Goal: Task Accomplishment & Management: Manage account settings

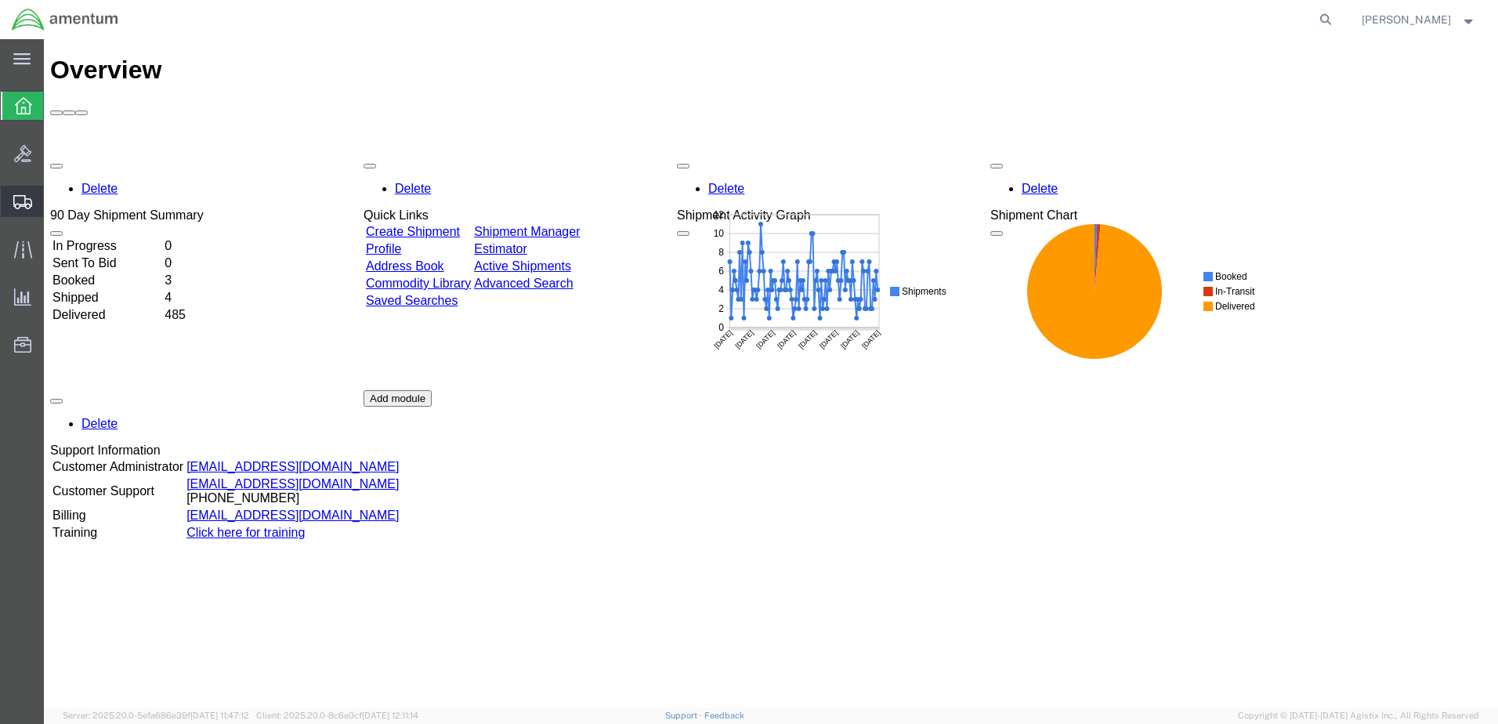
click at [0, 0] on span "Create from Template" at bounding box center [0, 0] width 0 height 0
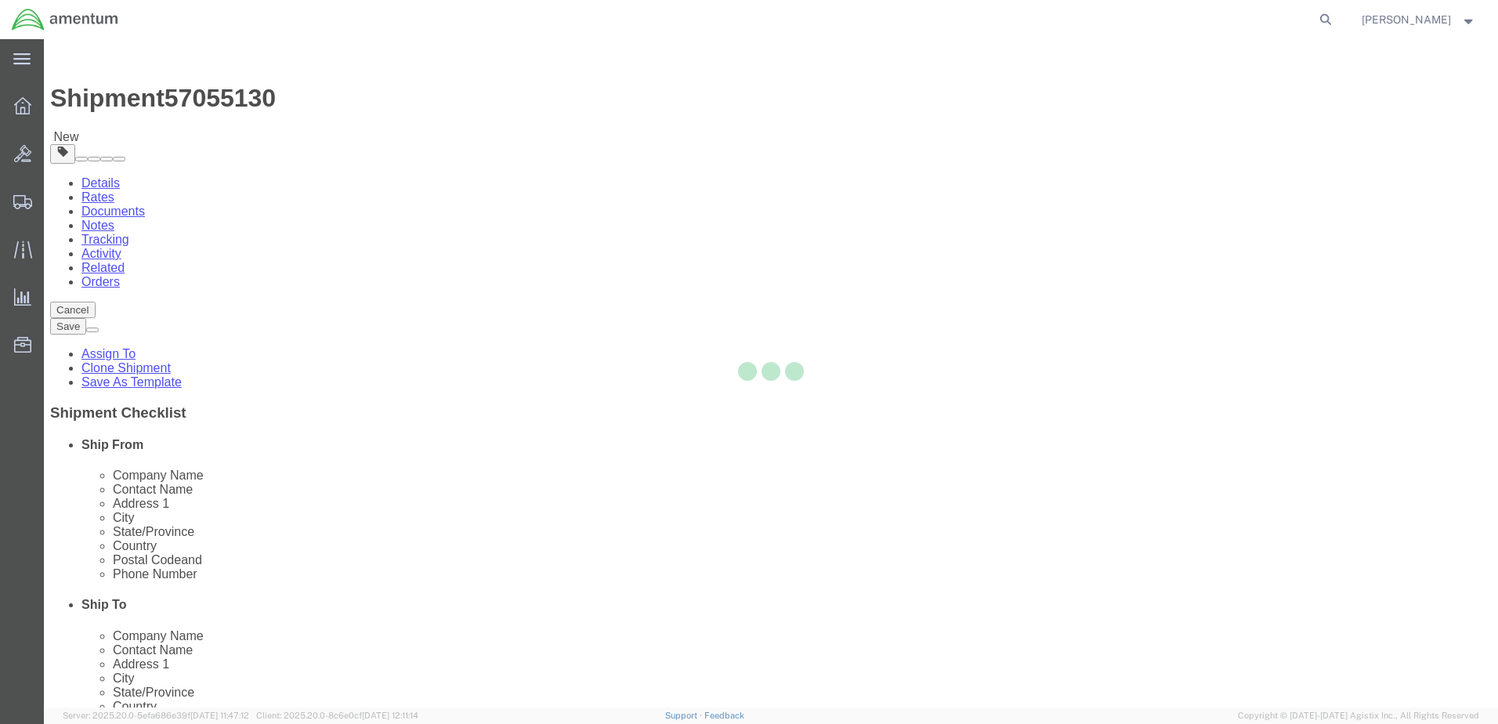
select select "49951"
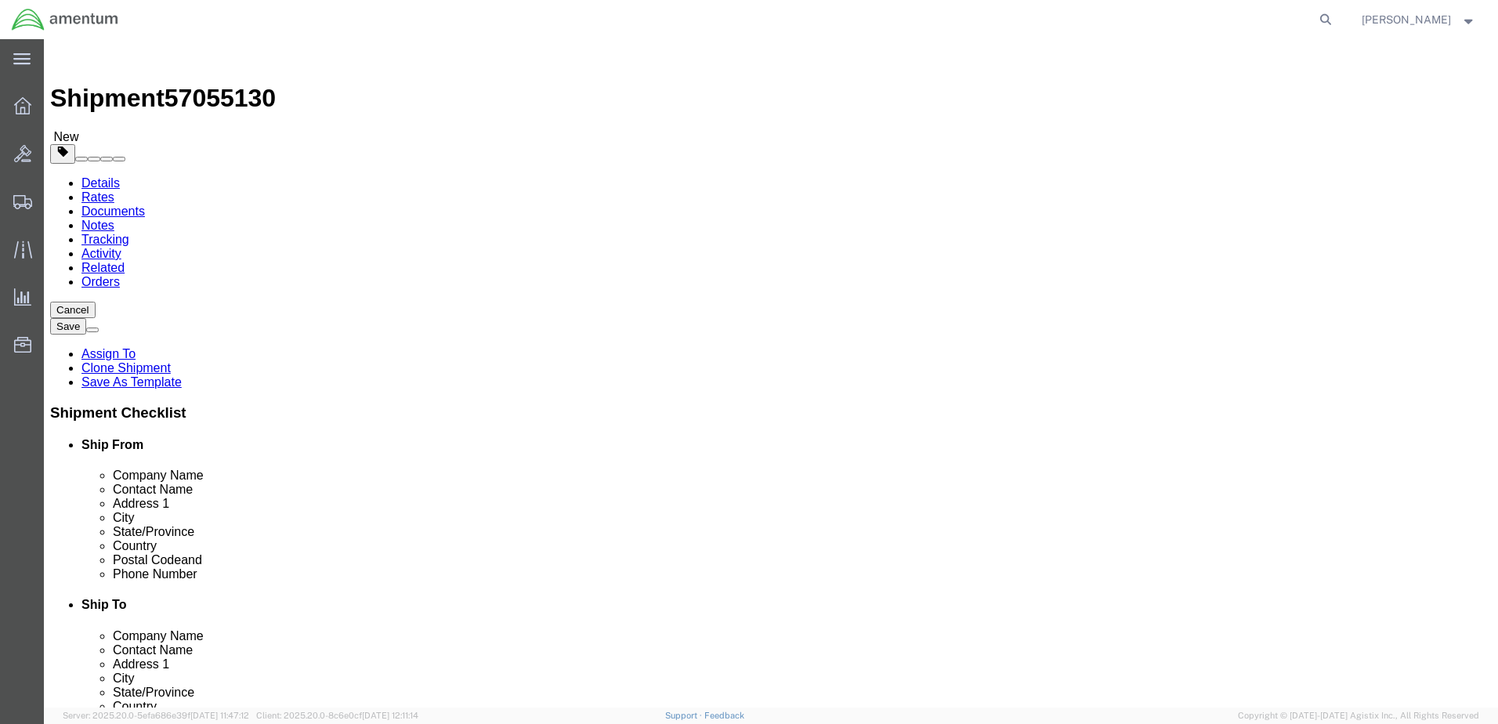
scroll to position [3363, 0]
select select "49947"
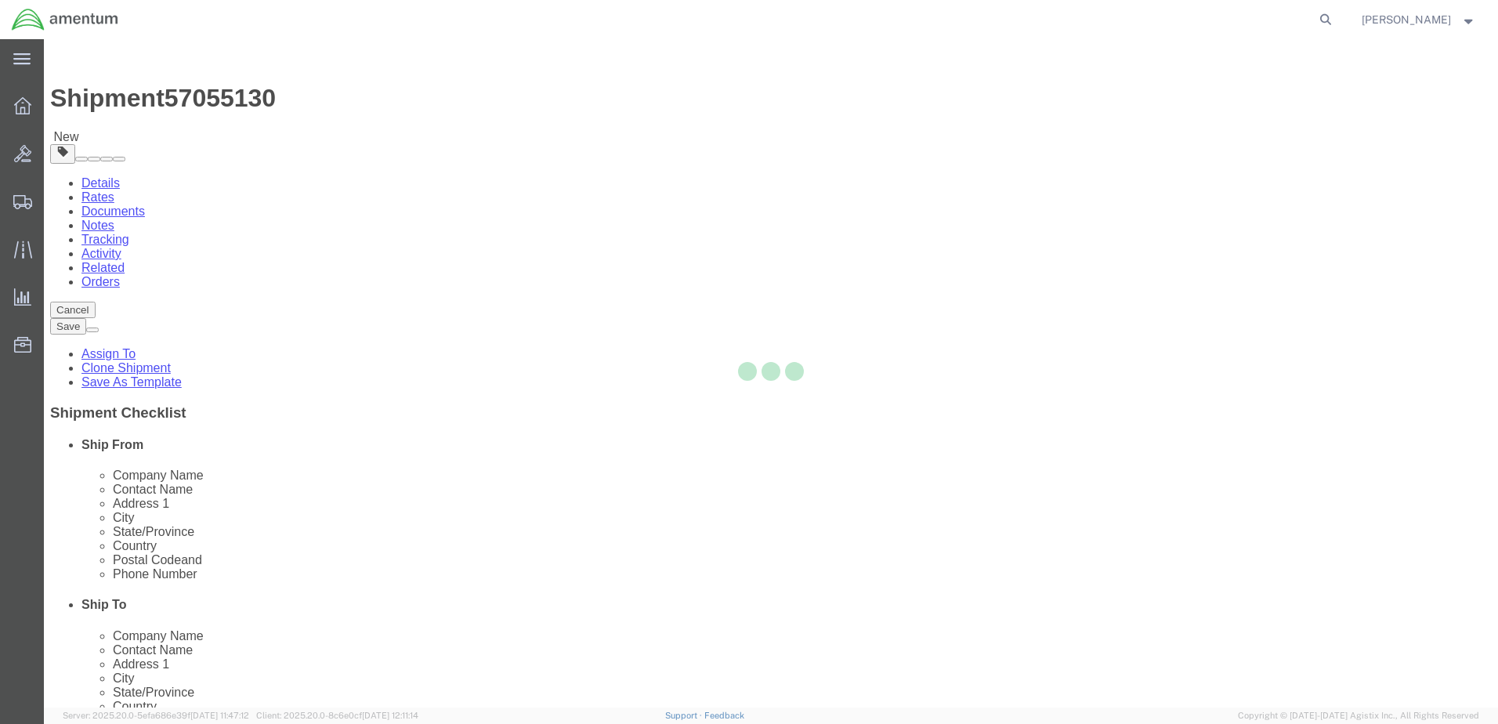
type input "92154"
type input "[PHONE_NUMBER]"
type input "[PERSON_NAME][EMAIL_ADDRESS][PERSON_NAME][DOMAIN_NAME]"
checkbox input "true"
select select "CA"
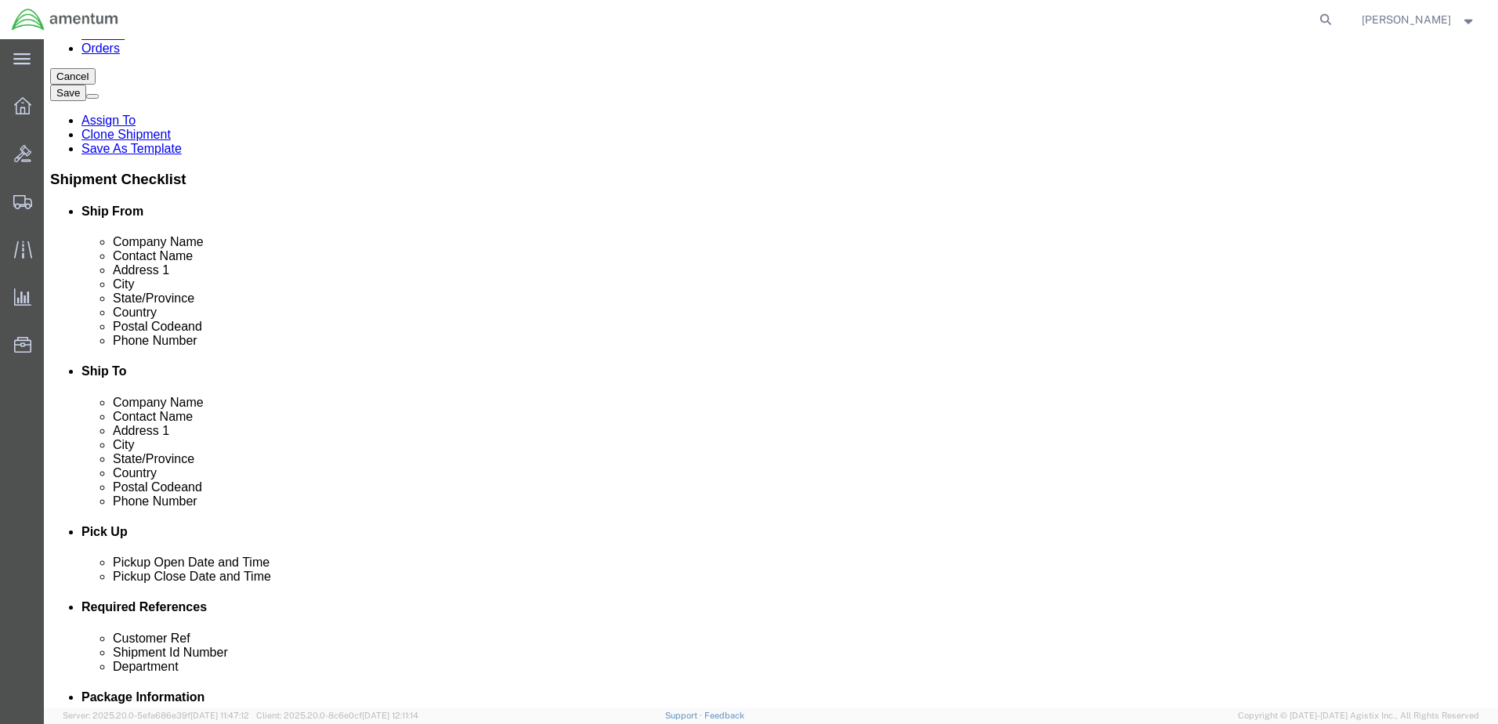
scroll to position [313, 0]
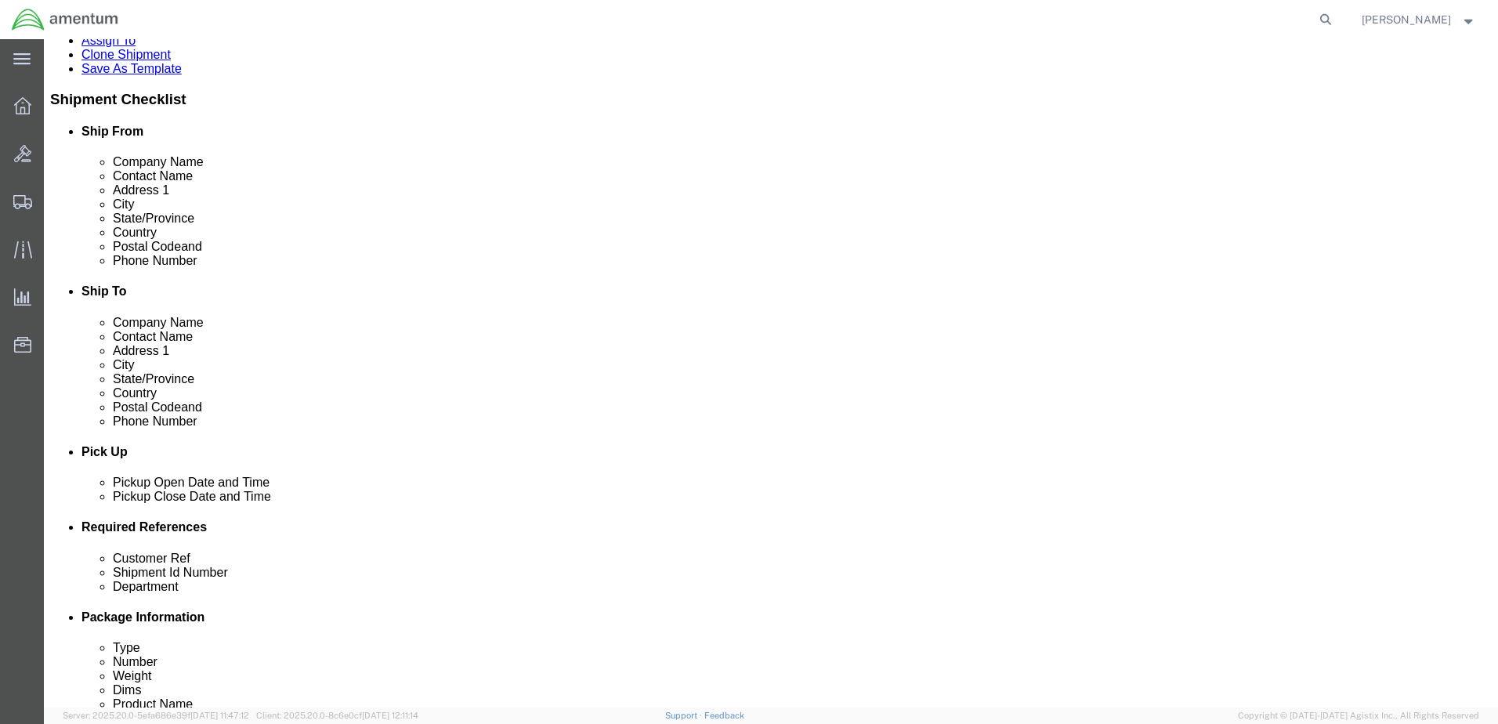
click div "Oct 07 2025 2:05 PM"
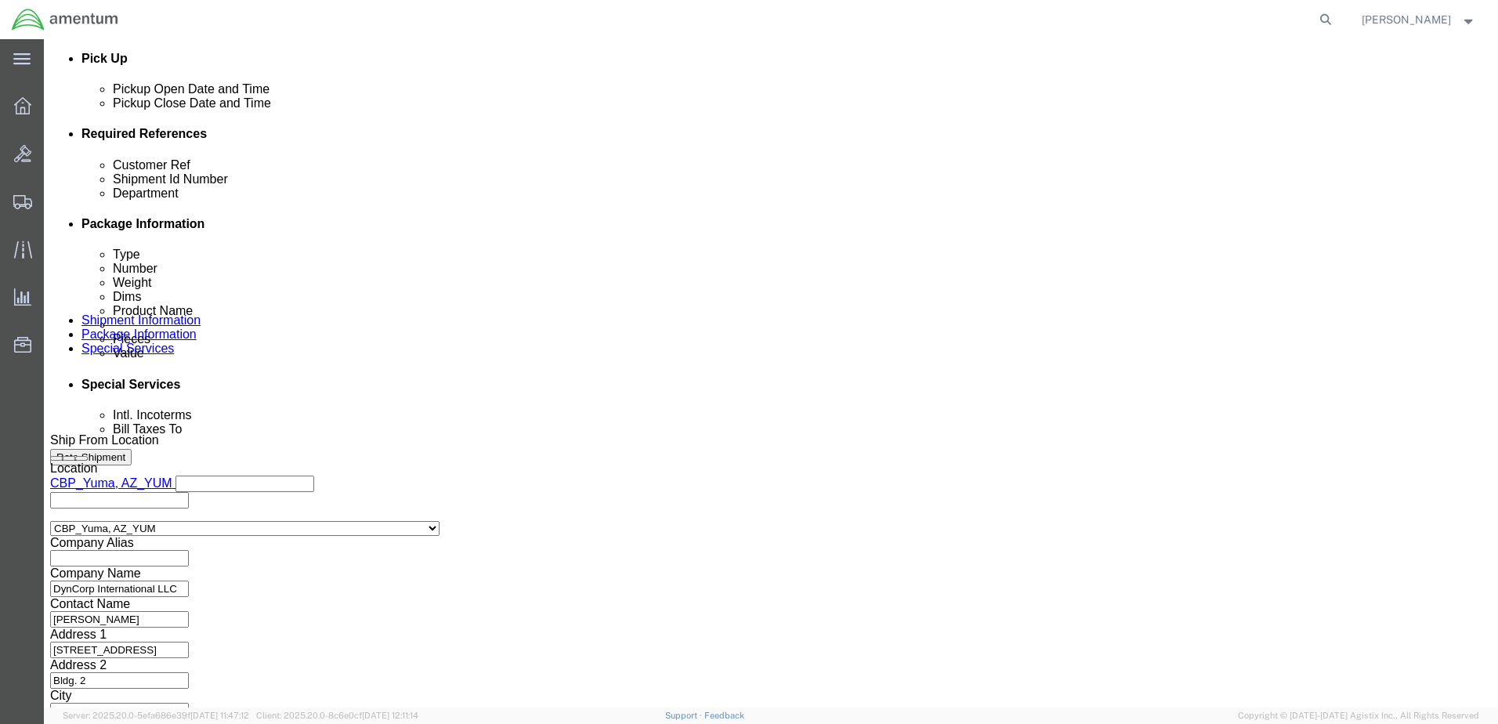
click input "2:05 PM"
type input "2:00 PM"
click button "Apply"
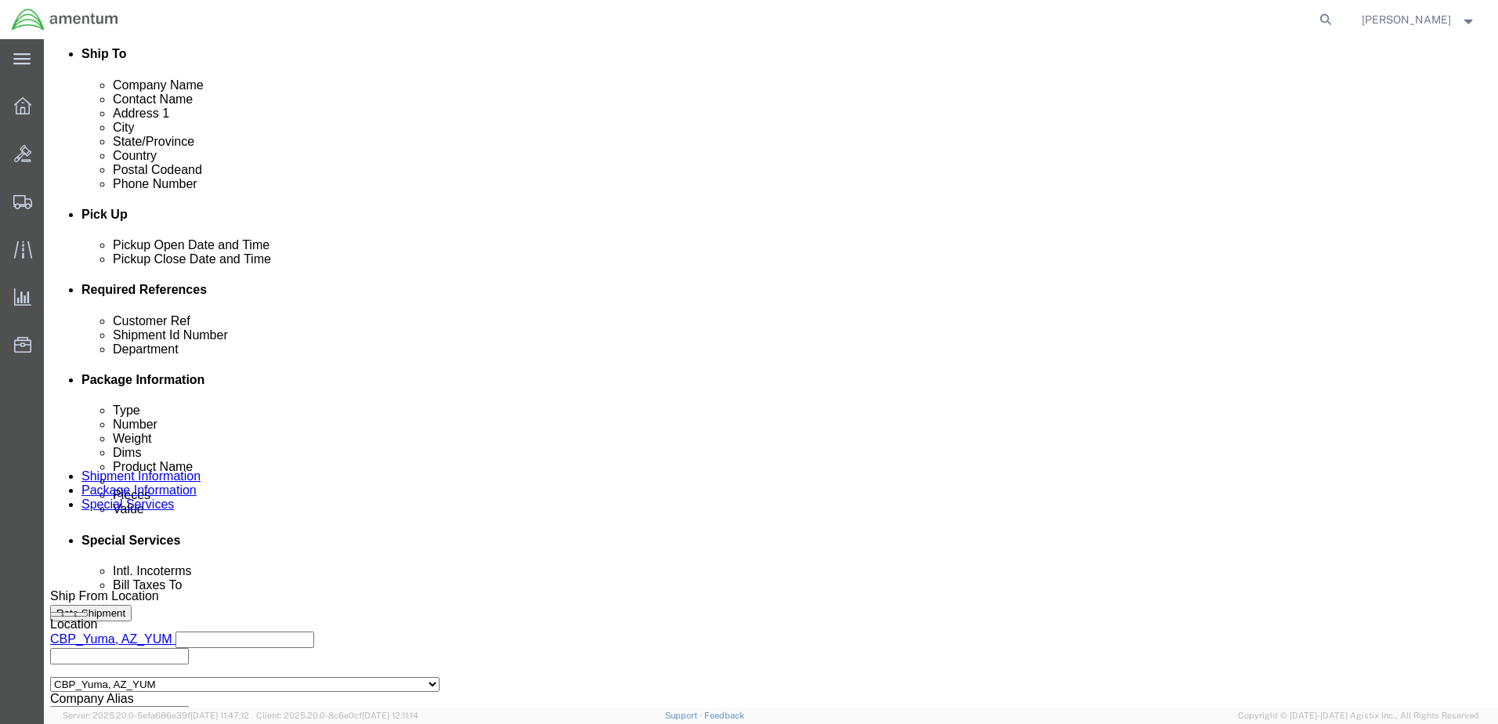
scroll to position [550, 0]
click div "Oct 07 2025 5:30 PM"
type input "4:00 PM"
click button "Apply"
click div
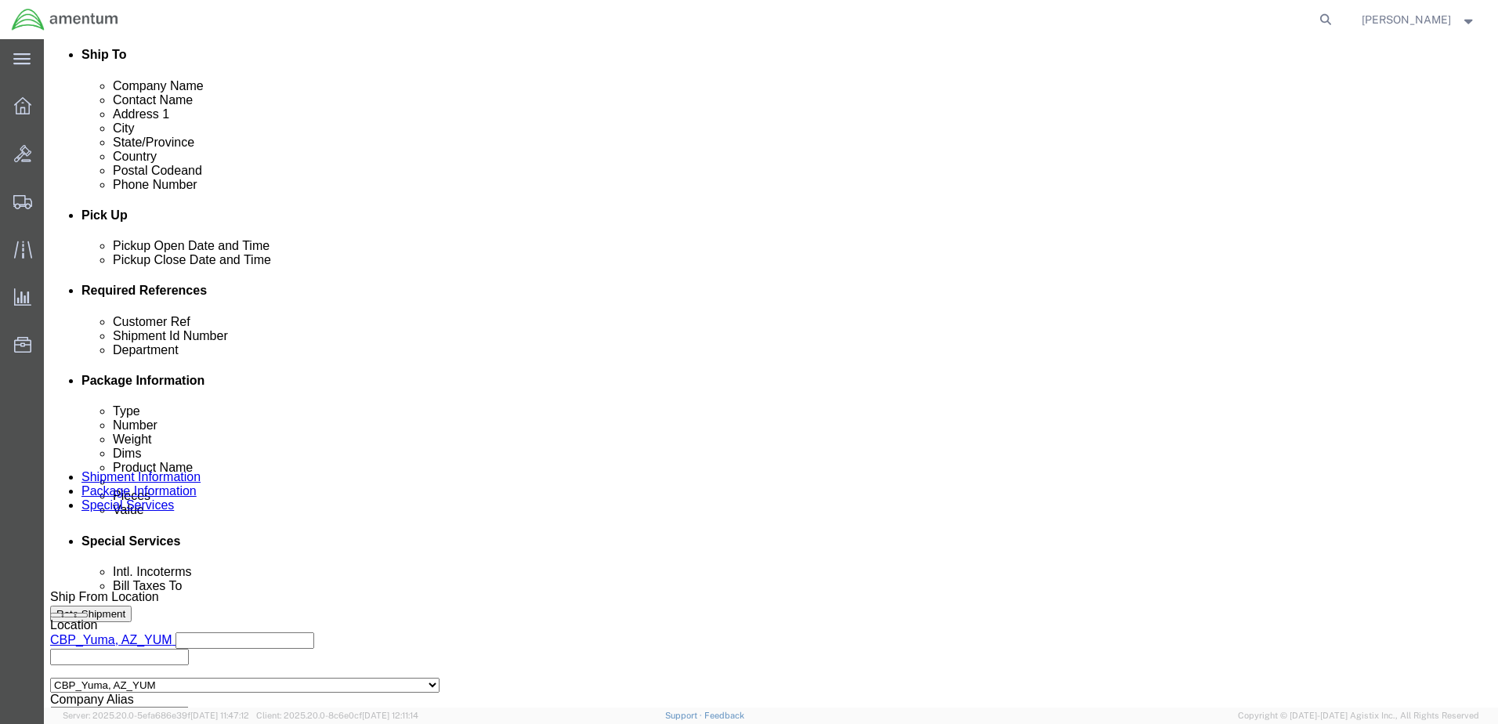
click input "6:30 PM"
type input "8:30 AM"
drag, startPoint x: 776, startPoint y: 548, endPoint x: 826, endPoint y: 497, distance: 70.9
click button "Apply"
click div
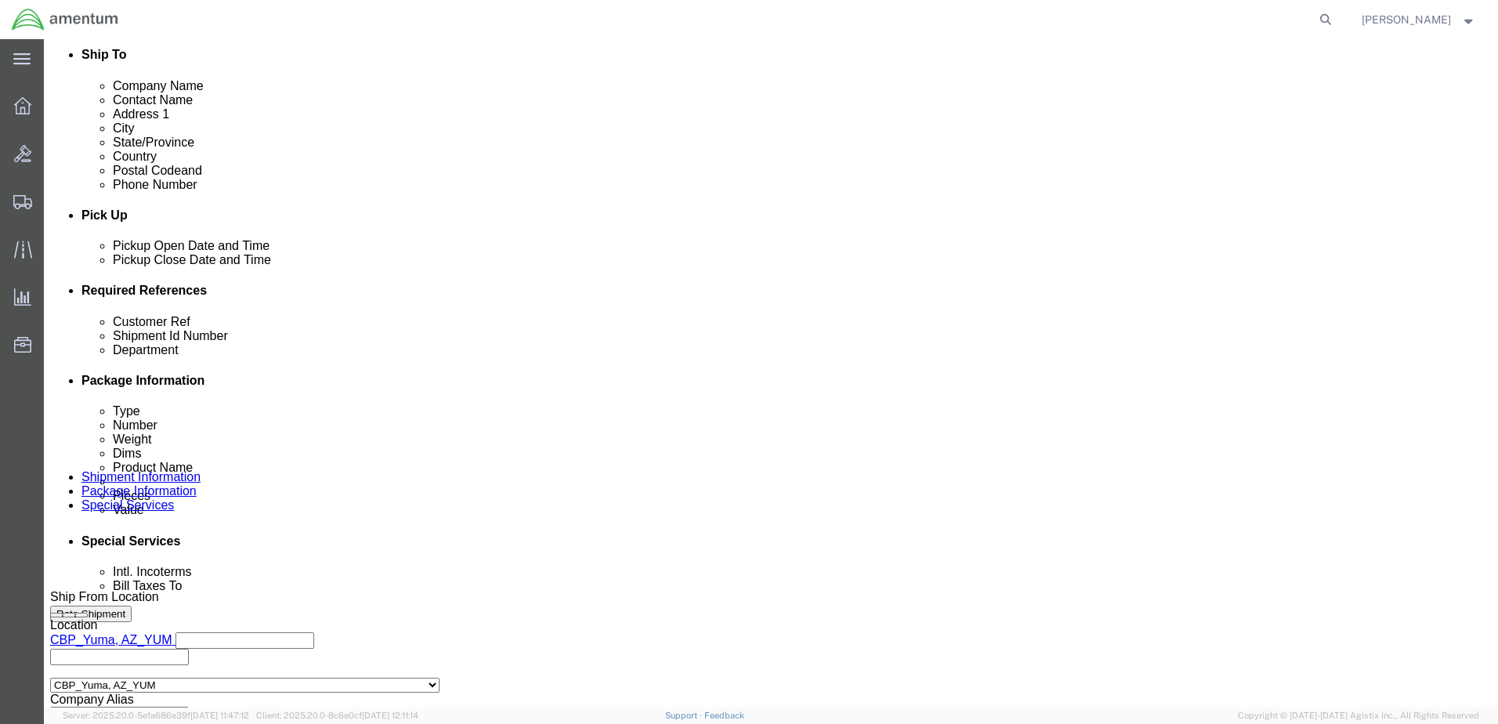
type input "12:30 PM"
click button "Apply"
click input "text"
drag, startPoint x: 641, startPoint y: 414, endPoint x: 560, endPoint y: 414, distance: 81.5
click div "Customer Ref 540-009777"
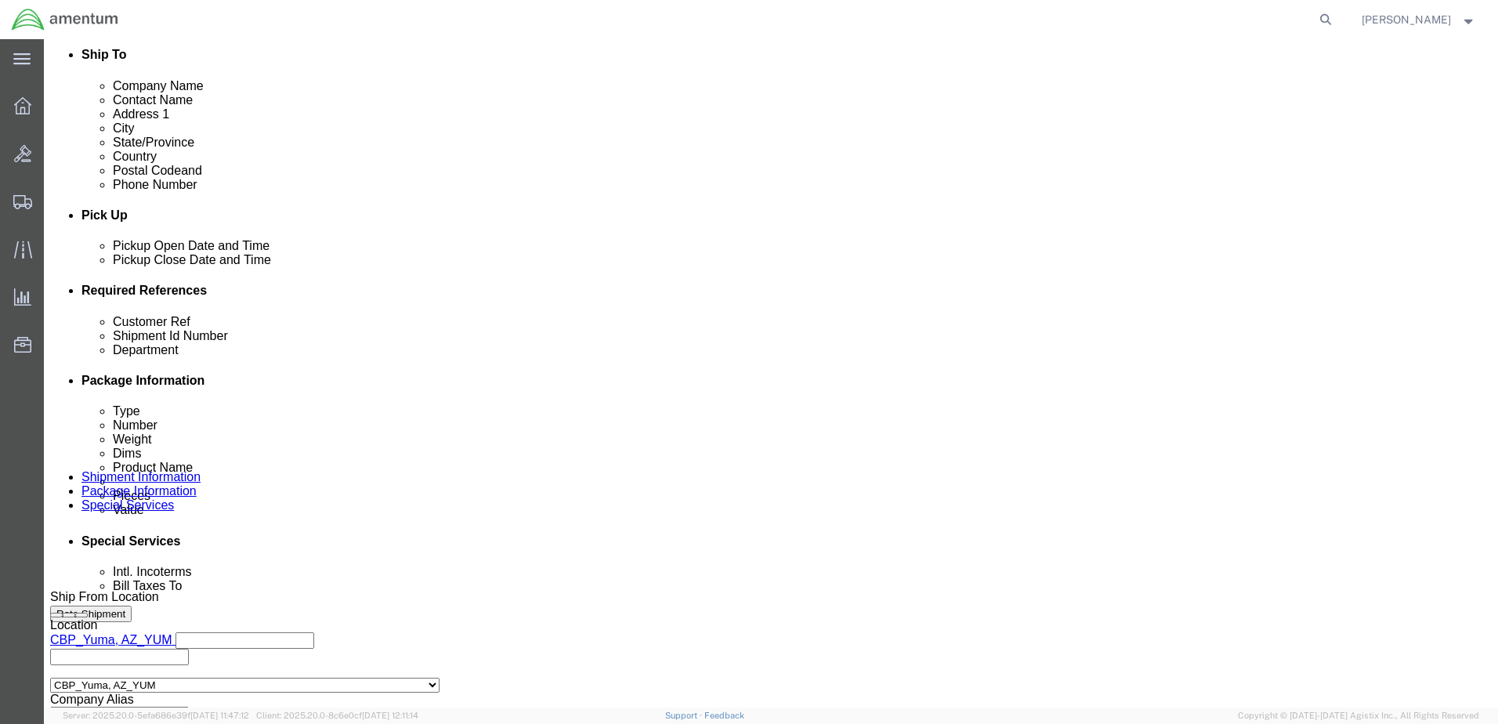
type input "540-009777"
click div "Shipment Id Number"
click input "text"
paste input "540-009777"
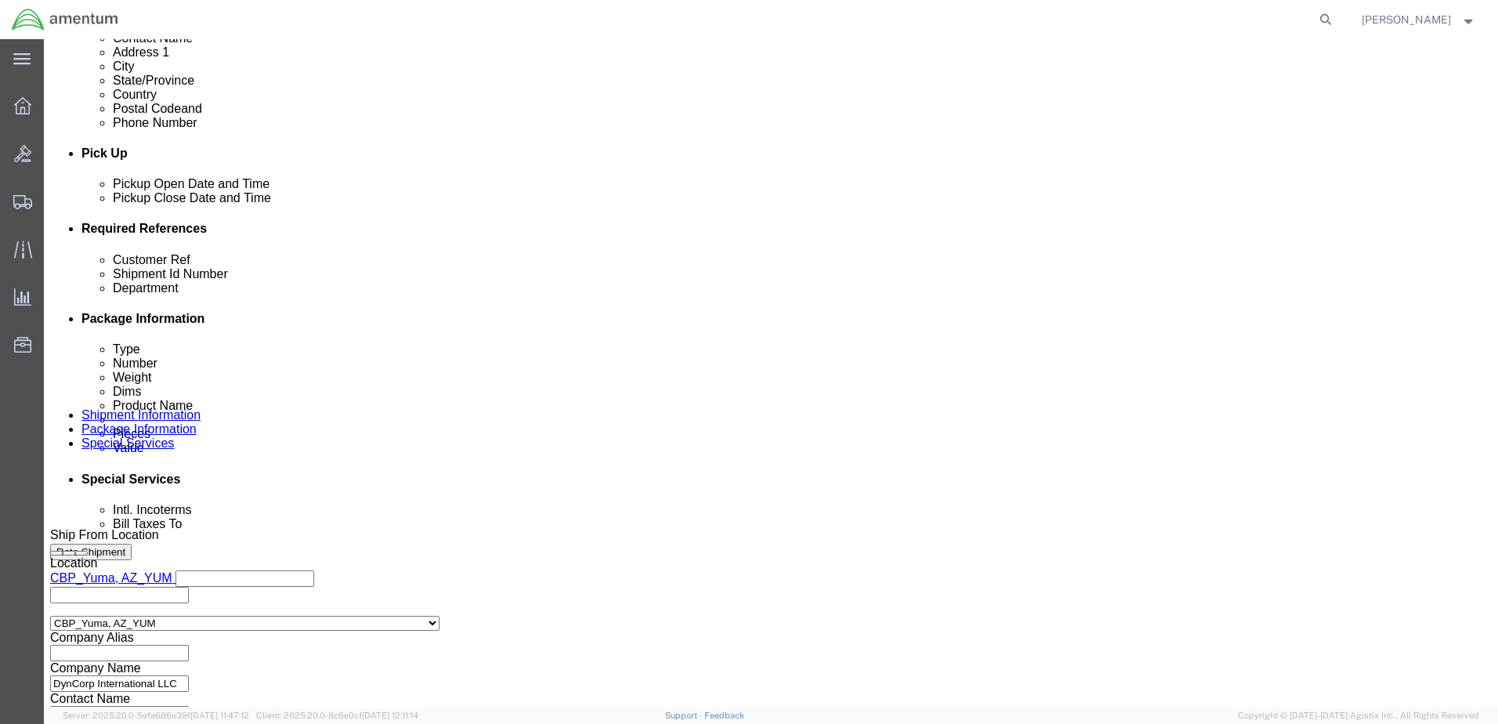
scroll to position [706, 0]
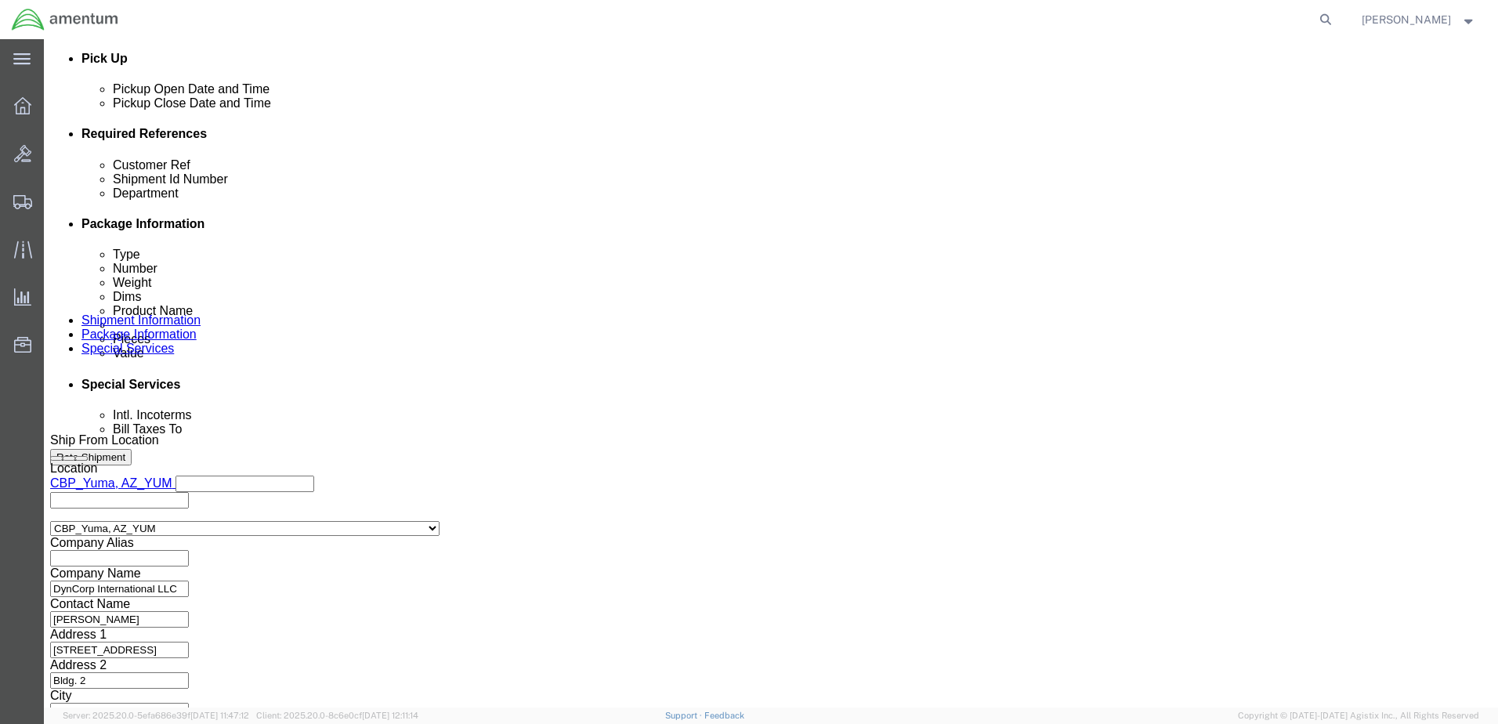
type input "540-009777"
click button "Continue"
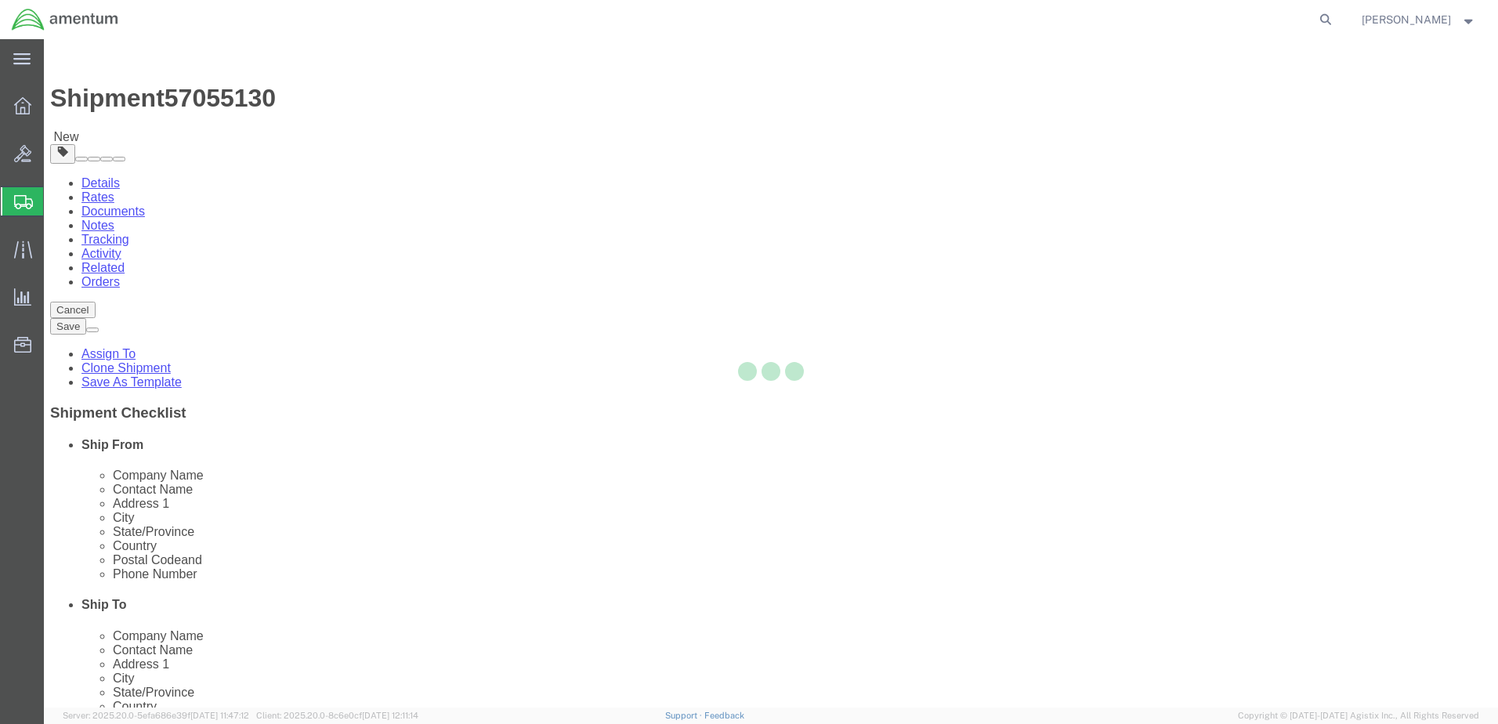
select select "CBOX"
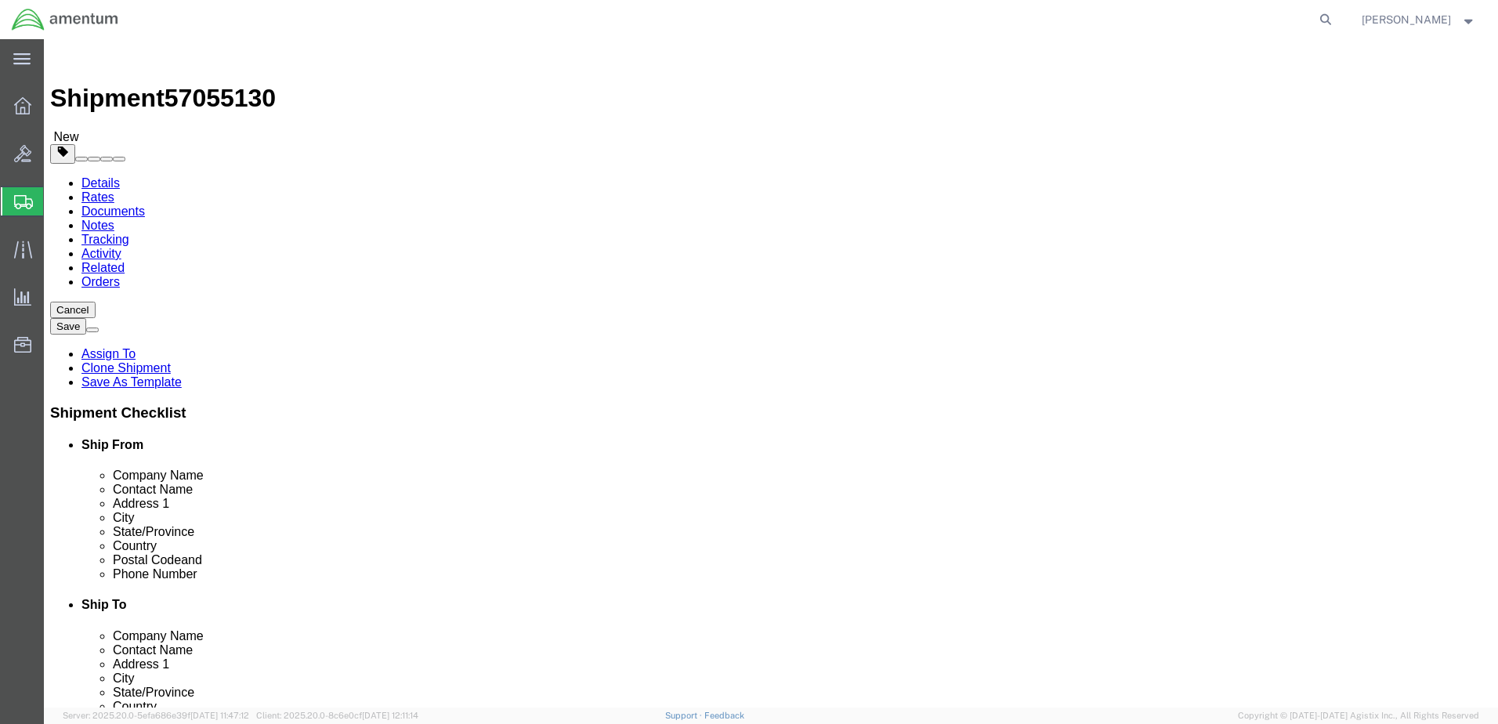
click select "Select BCK Boxes Bale(s) Basket(s) Bolt(s) Bottle(s) Buckets Bulk Bundle(s) Can…"
click input "text"
type input "24"
type input "8"
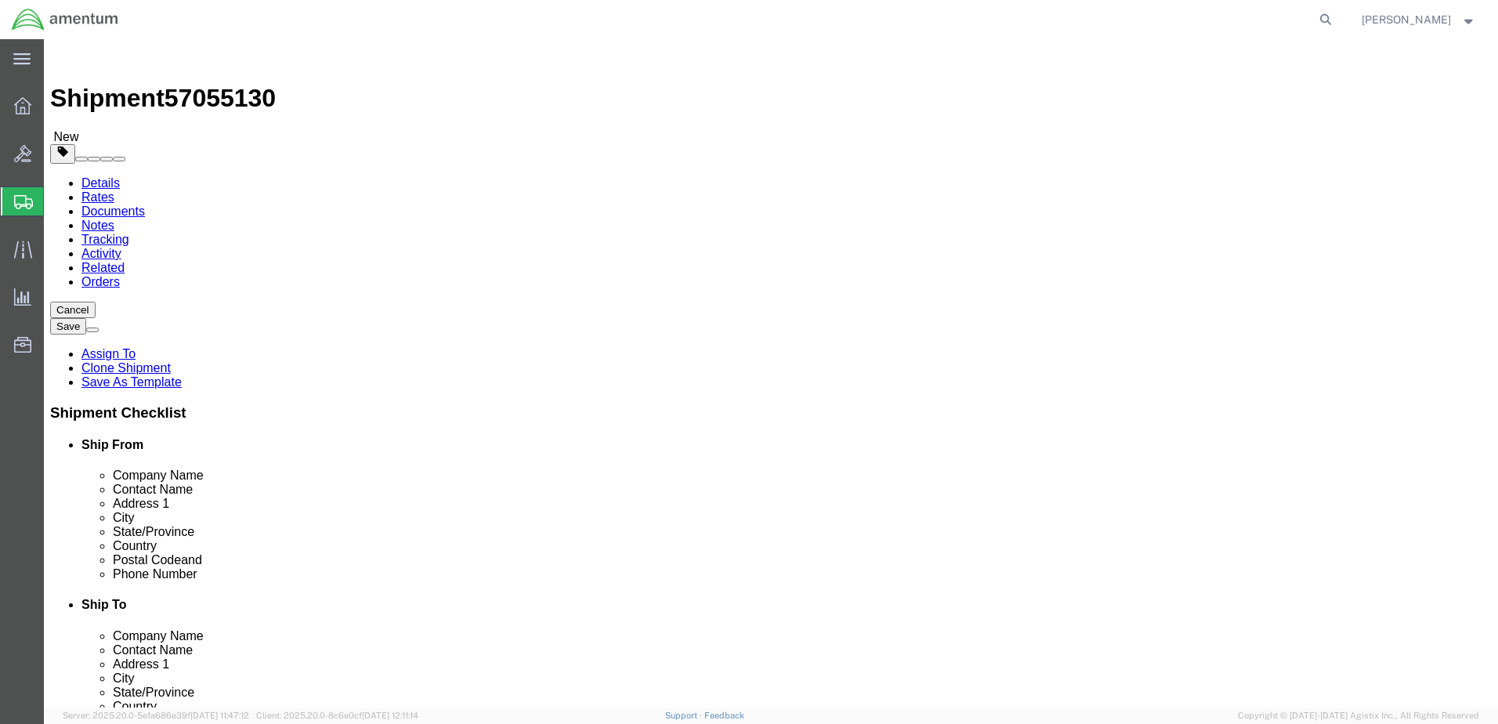
type input "8"
click input "0.00"
type input "7"
click link "Add Content"
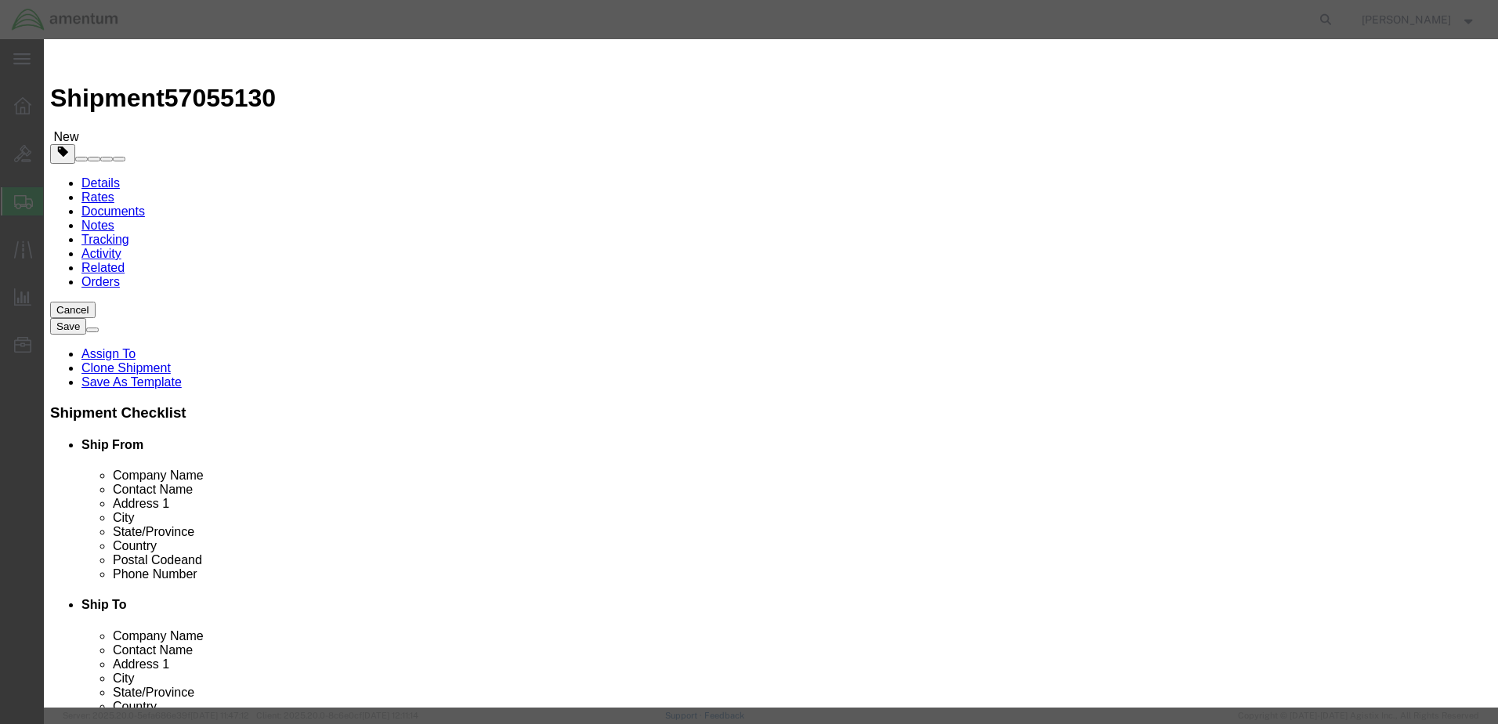
click input "text"
drag, startPoint x: 561, startPoint y: 120, endPoint x: 446, endPoint y: 110, distance: 114.7
click div "Fire Extingiusher"
type input "Fire Extingiusher"
click textarea
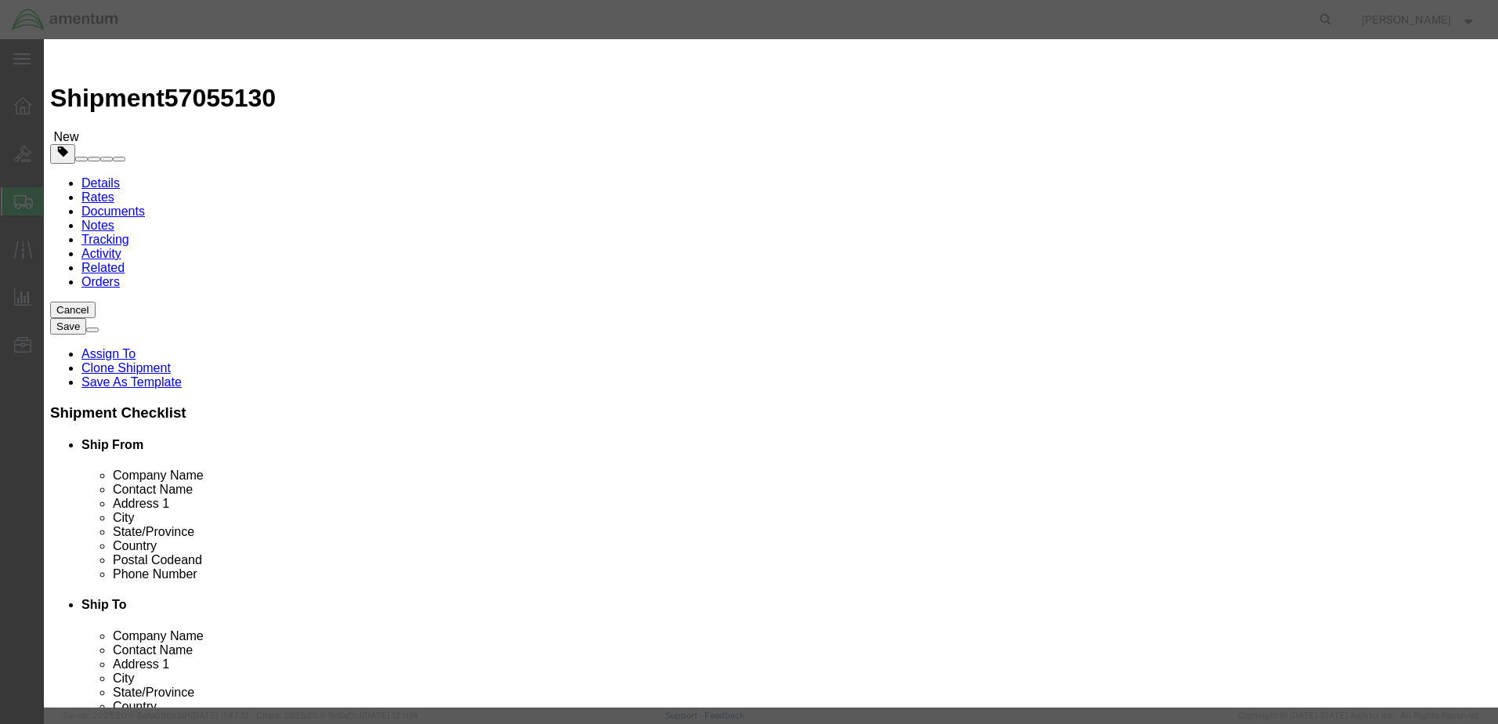
paste textarea "Fire Extingiusher"
type textarea "Fire Extingiusher"
click input "0"
type input "1"
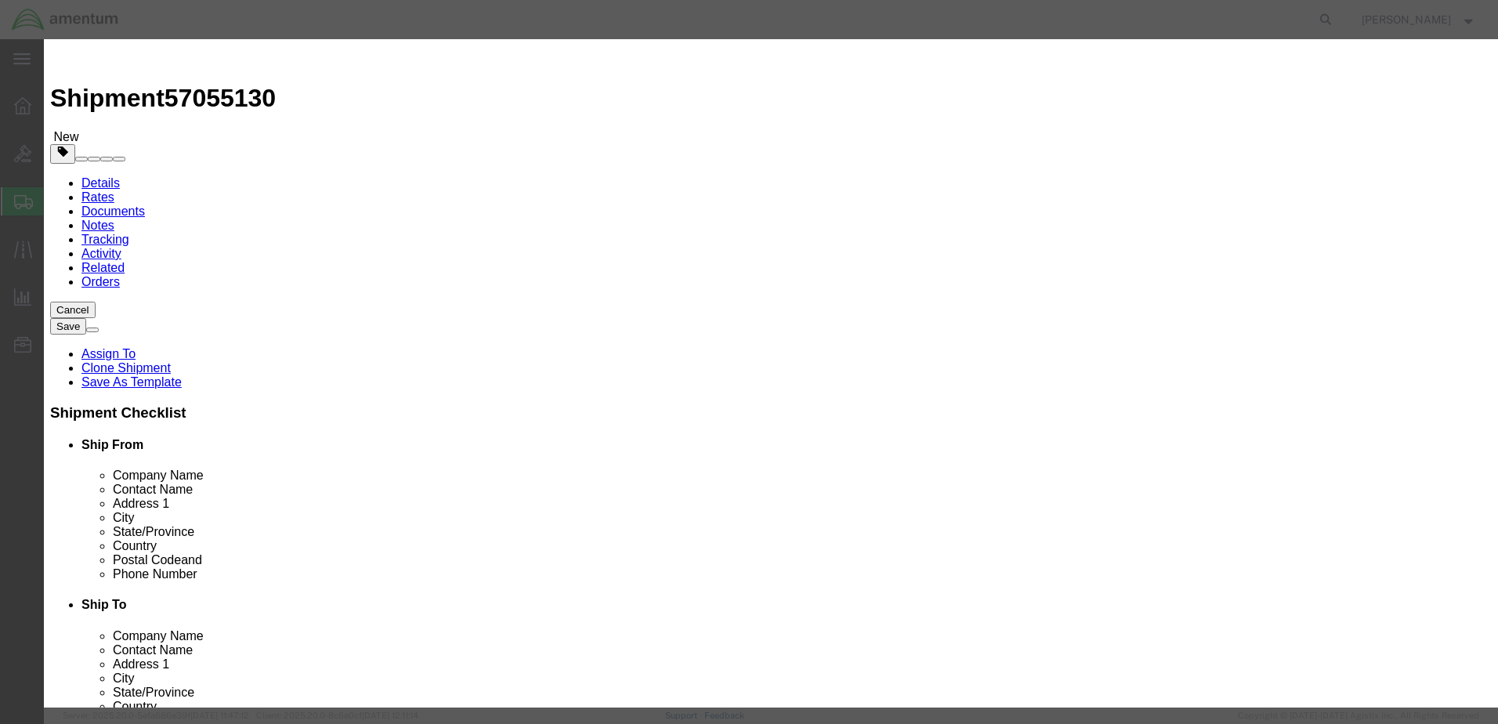
click input "text"
type input "520.00"
click input "text"
click input "C352TS"
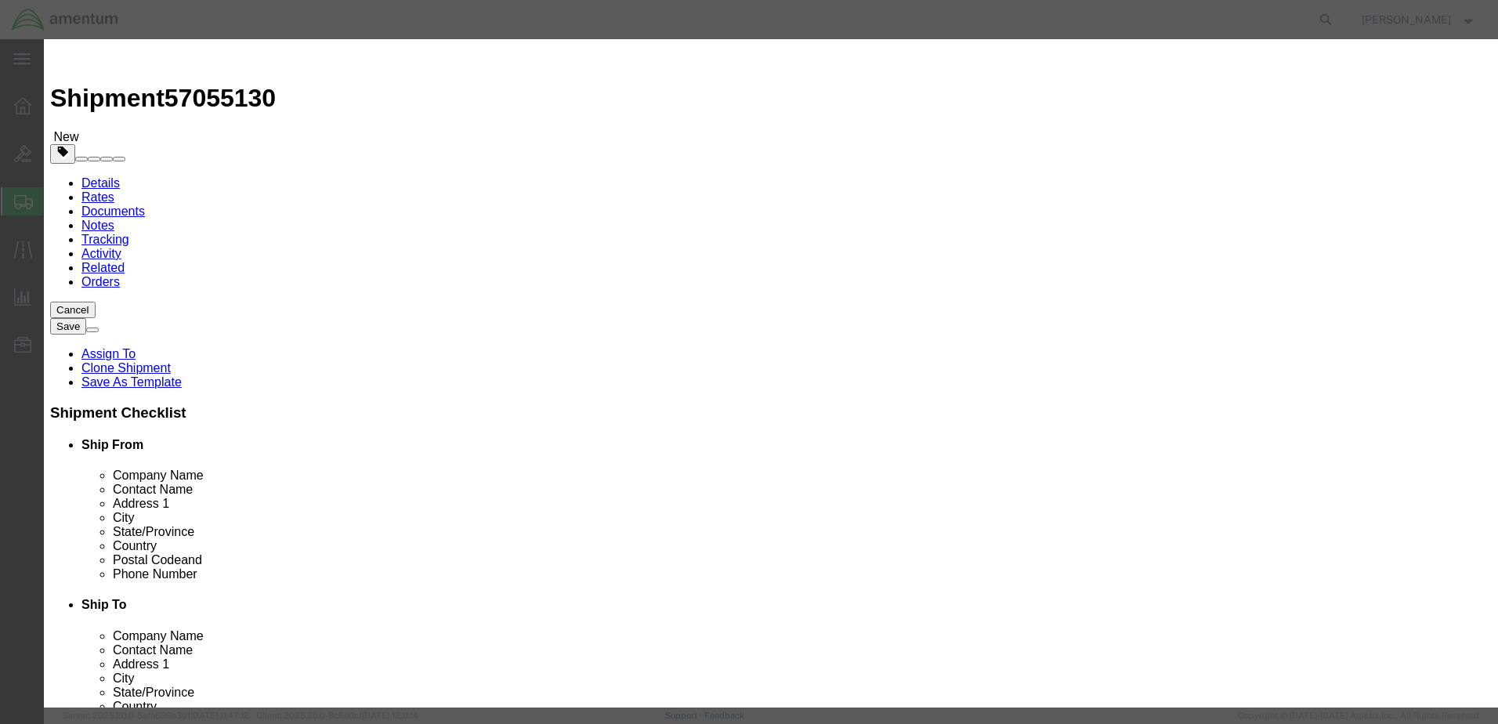
type input "C352TS"
click div "Commodity library Product Name Fire Extingiusher Pieces 1 Select Bag Barrels 10…"
drag, startPoint x: 1074, startPoint y: 546, endPoint x: 642, endPoint y: 487, distance: 435.6
click div "Add content Commodity library Product Name Fire Extingiusher Pieces 1 Select Ba…"
click input "checkbox"
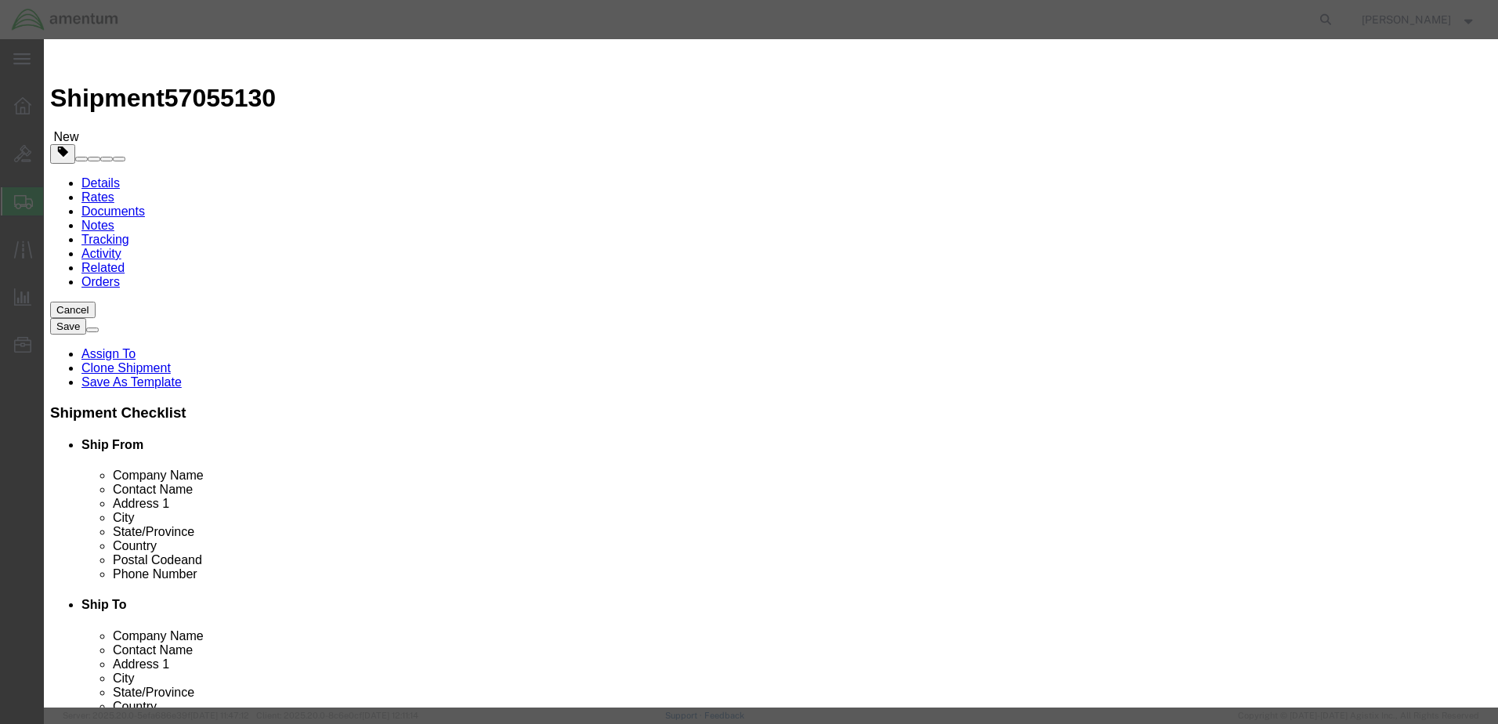
checkbox input "true"
click input "text"
paste input "Fire Extingiusher"
type input "Fire Extingiusher"
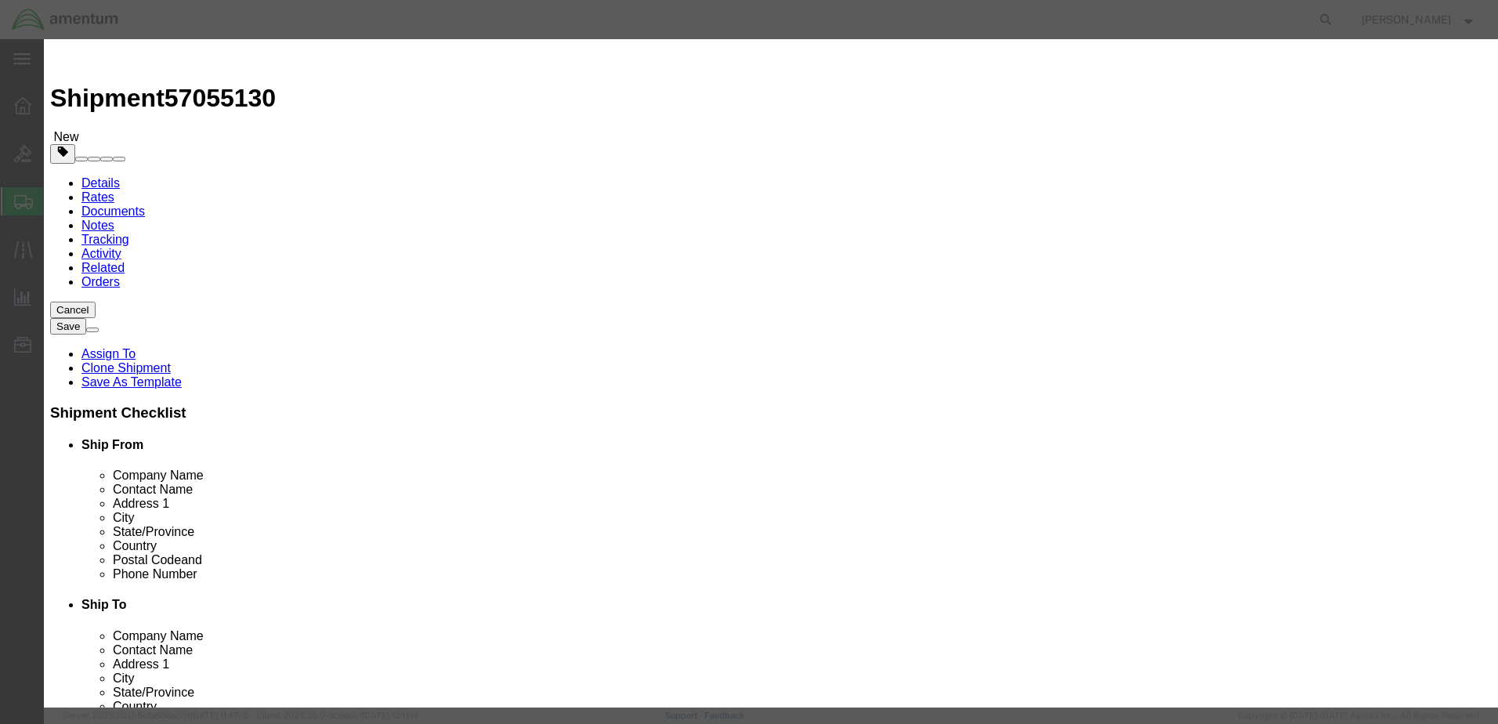
click input "text"
type input "1044"
click select "Select 1 Explosive 1.1 Explosive 1.2 Explosive 1.3 Explosive 1.4 Explosive 1.5 …"
select select "2.2 Non-Flammable Gas"
click select "Select 1 Explosive 1.1 Explosive 1.2 Explosive 1.3 Explosive 1.4 Explosive 1.5 …"
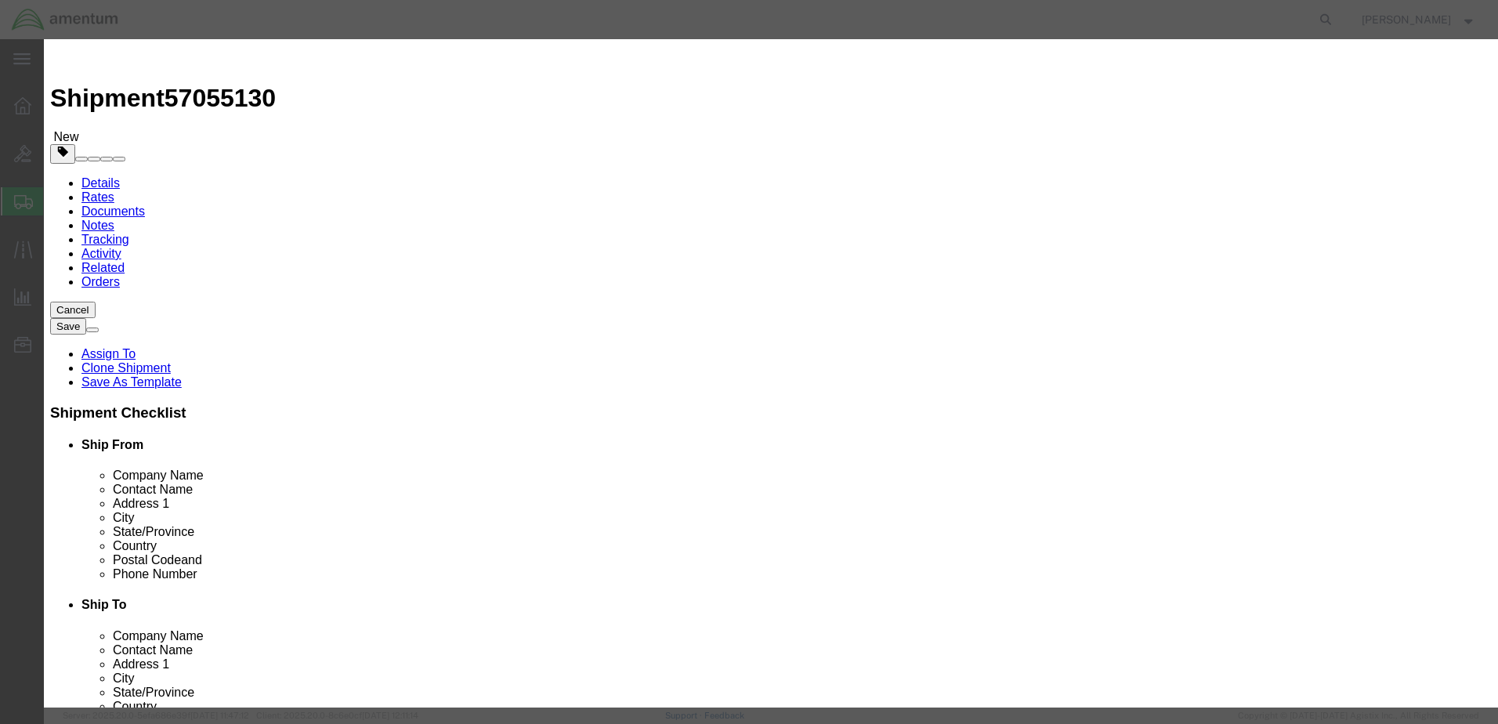
click select "Select A B C D E F G H J K L N S"
click select "Select 1 - Drums 2 - Reserved 3 - Jerricans 4 - Boxes 5 - Bags 6 - Composite Pa…"
select select "BOXES"
click select "Select 1 - Drums 2 - Reserved 3 - Jerricans 4 - Boxes 5 - Bags 6 - Composite Pa…"
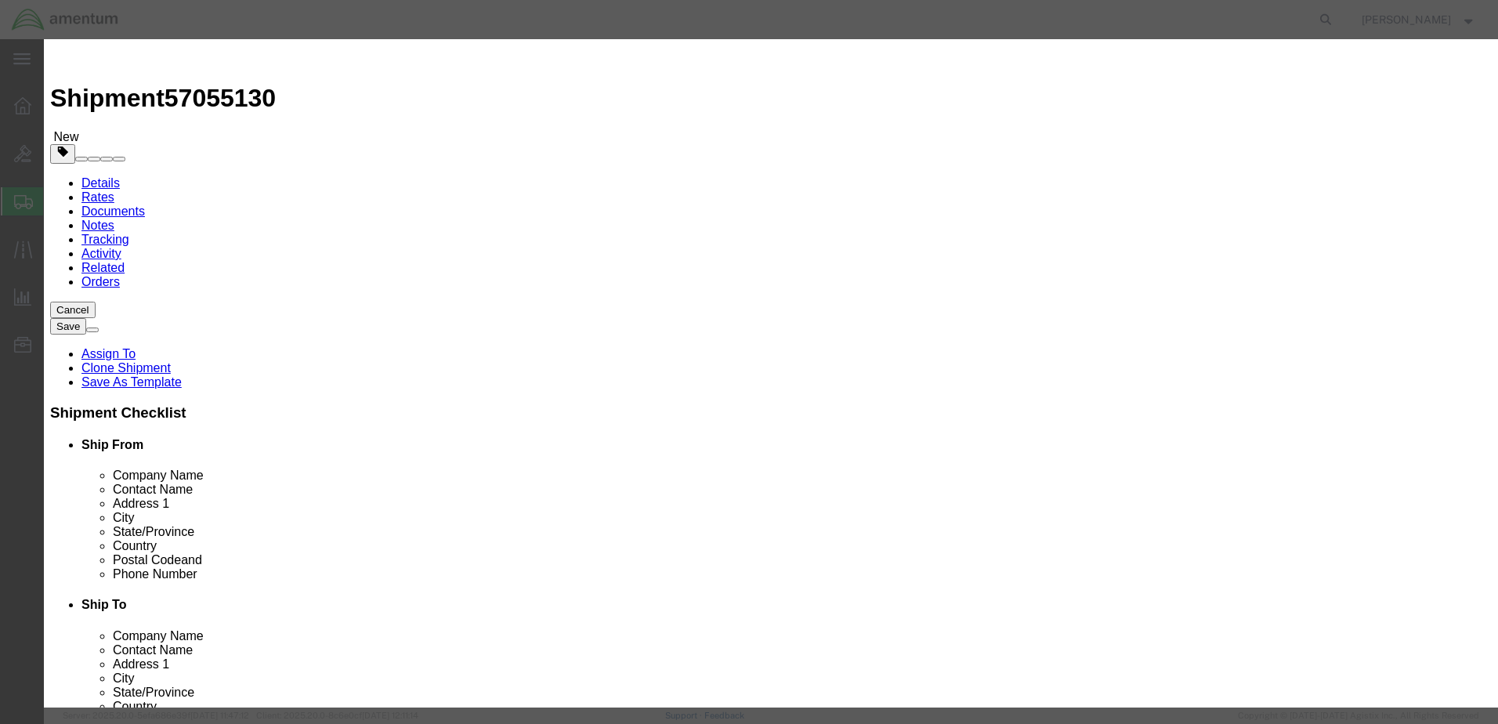
click select "Container Material A - Steel (all types and surface treatments) B - Aluminum C …"
select select "FIBERBOARD"
click select "Container Material A - Steel (all types and surface treatments) B - Aluminum C …"
click input "text"
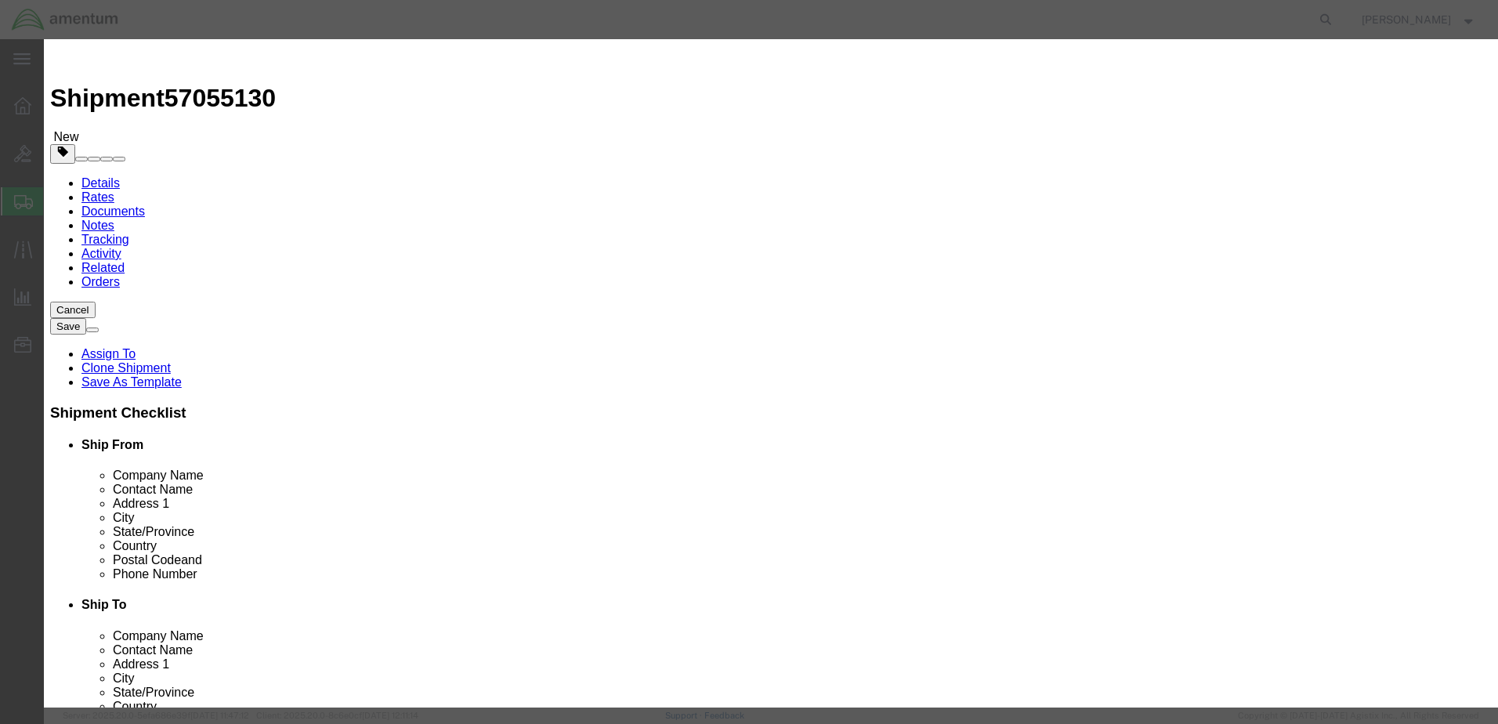
type input "CHENTREC"
click input "text"
type input "CHENTREC"
click input "text"
type input "8004249300"
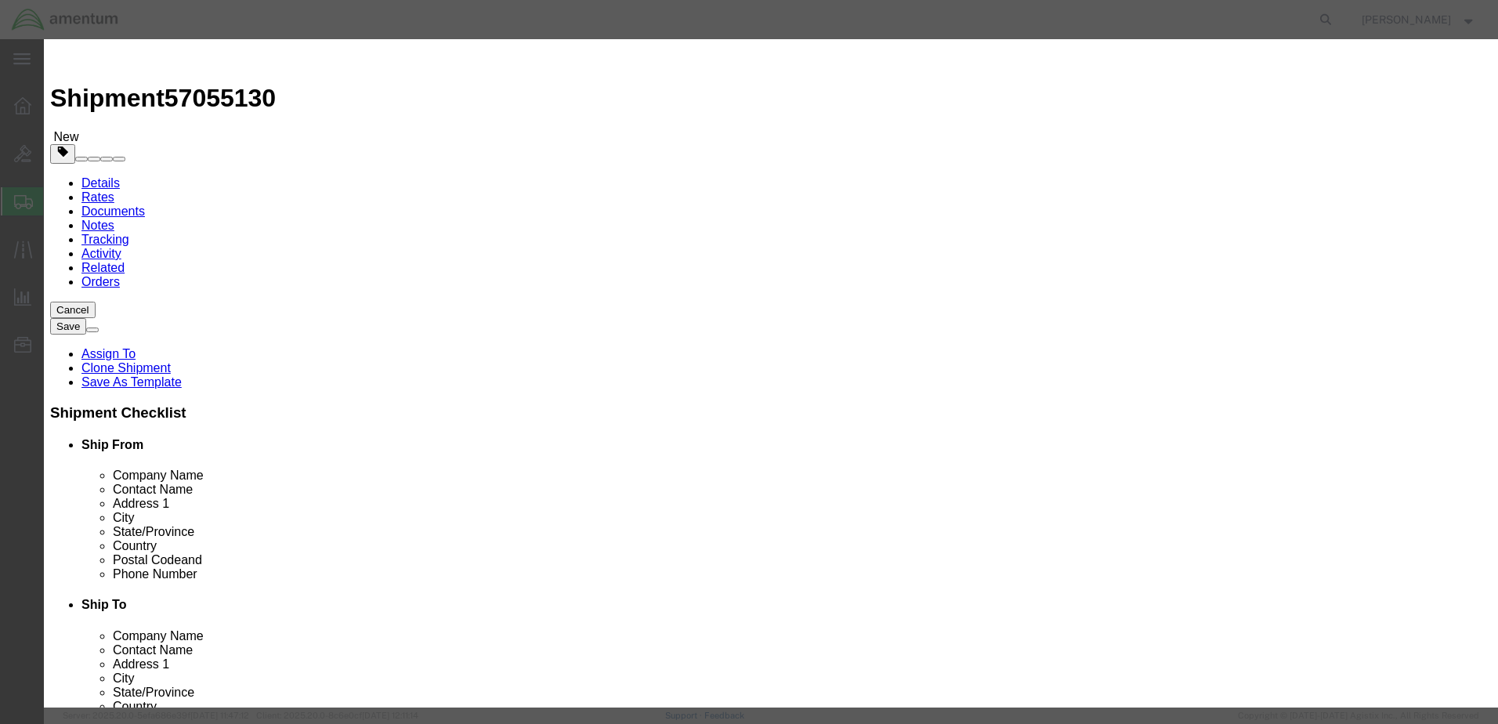
click button "Save & Close"
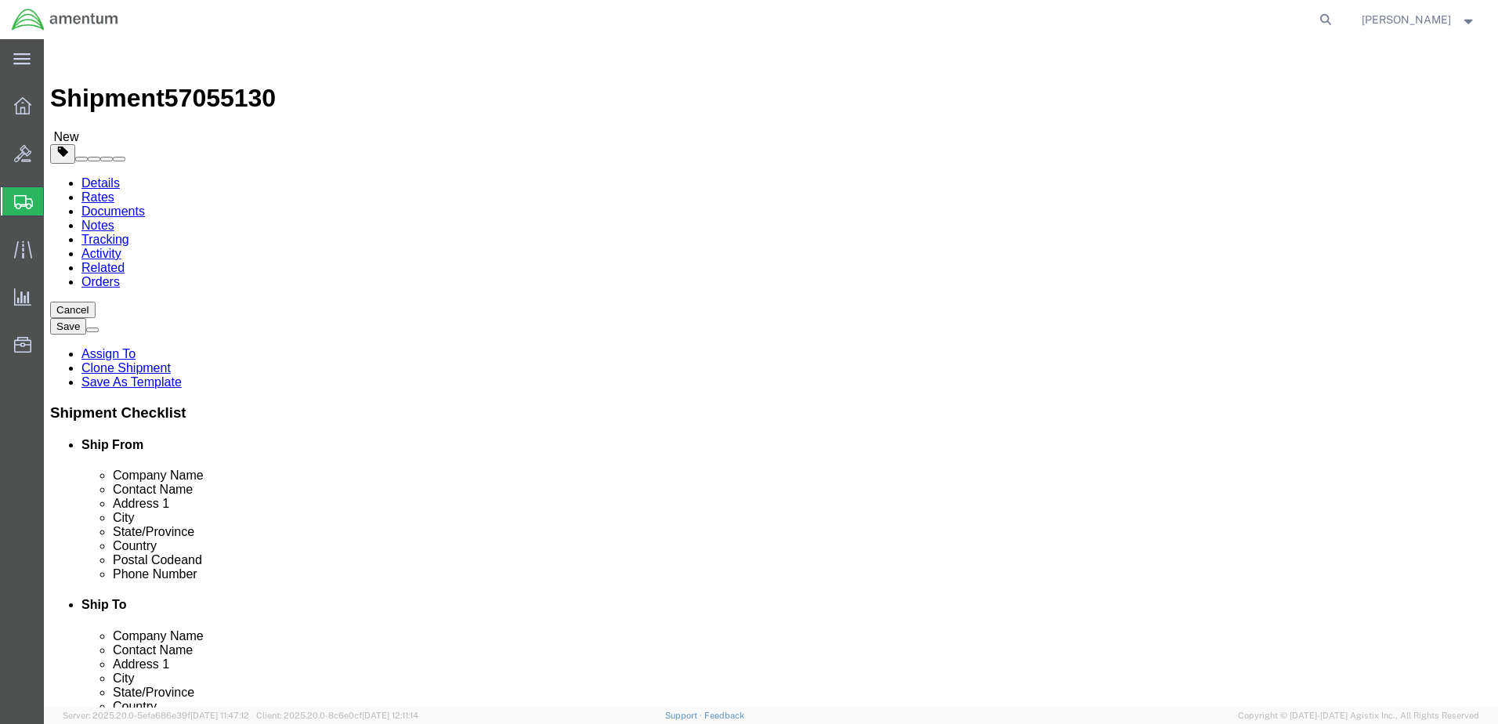
click button "Continue"
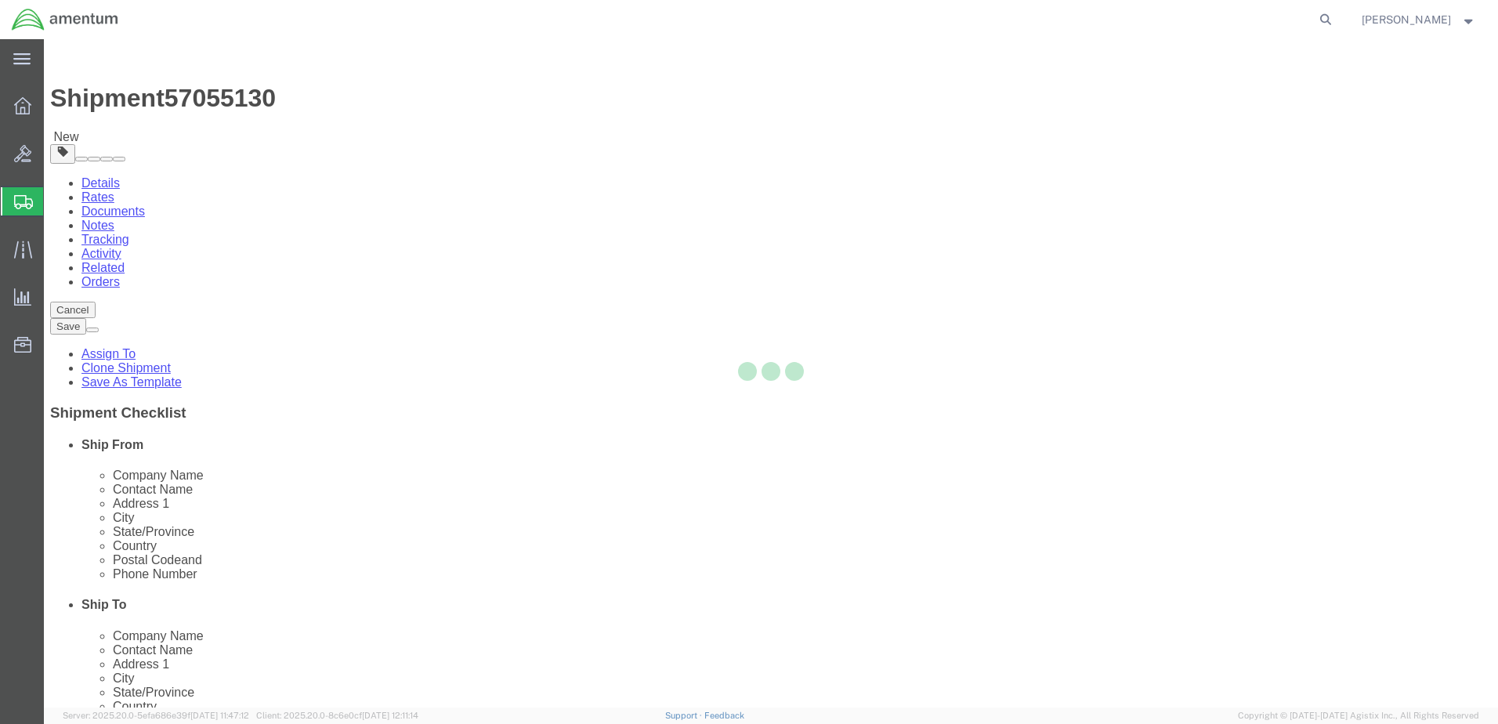
select select
select select "COSTCENTER"
select select "DEPARTMENT"
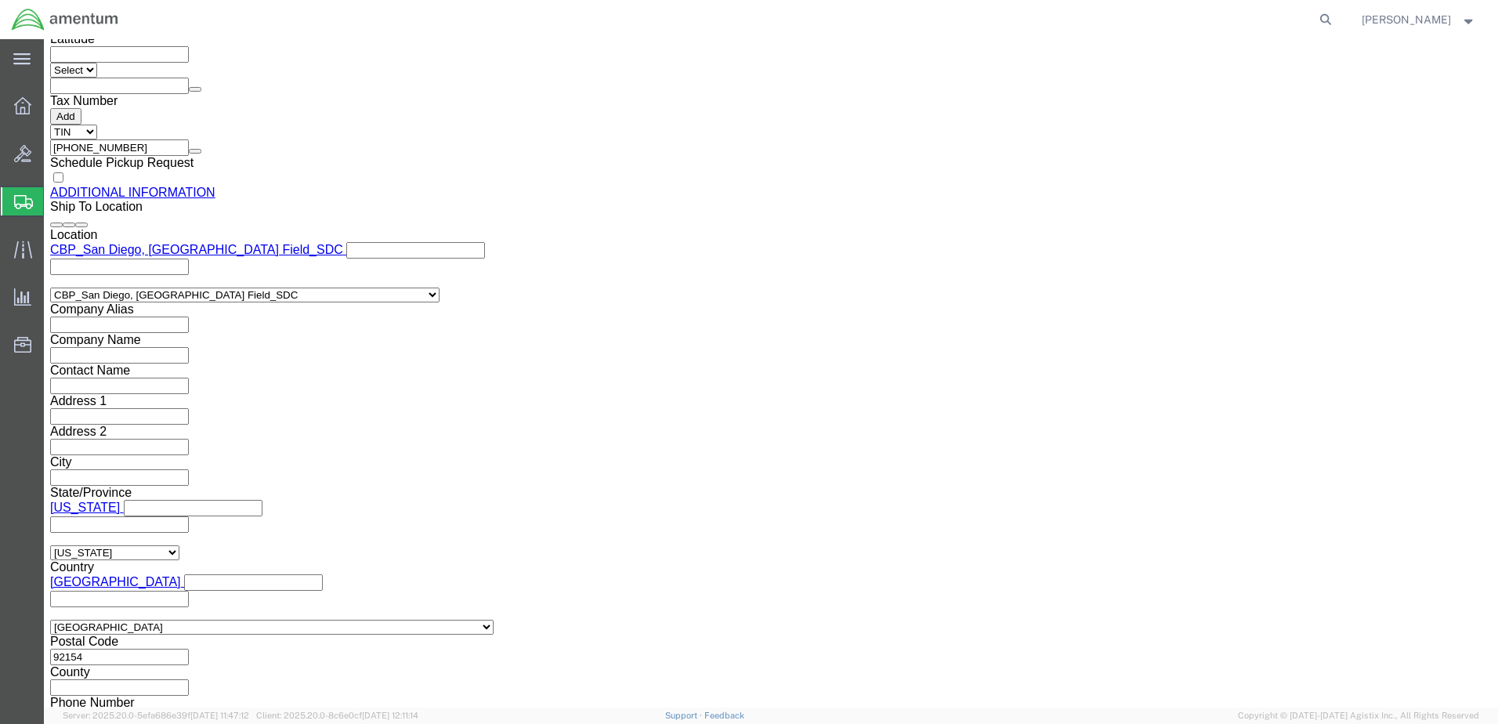
scroll to position [1879, 0]
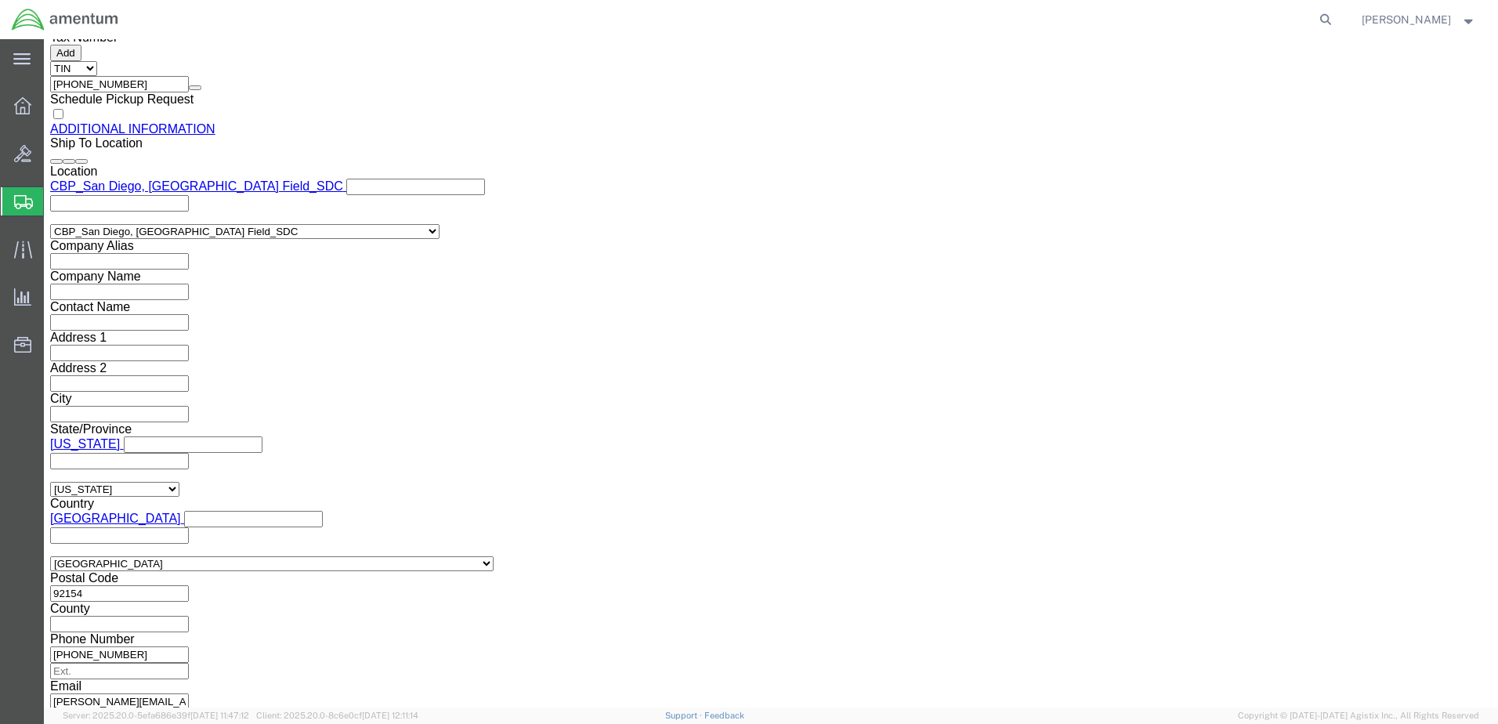
click button "Rate Shipment"
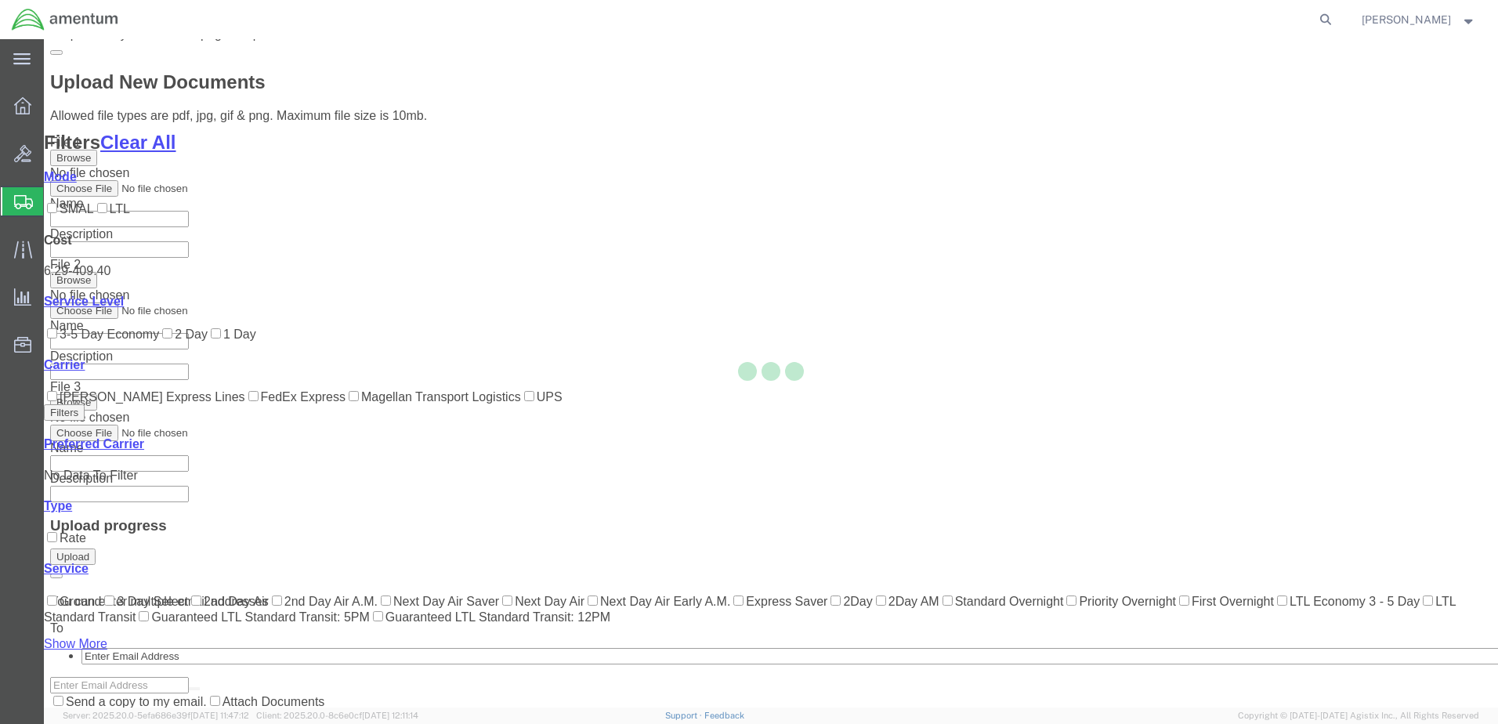
scroll to position [150, 0]
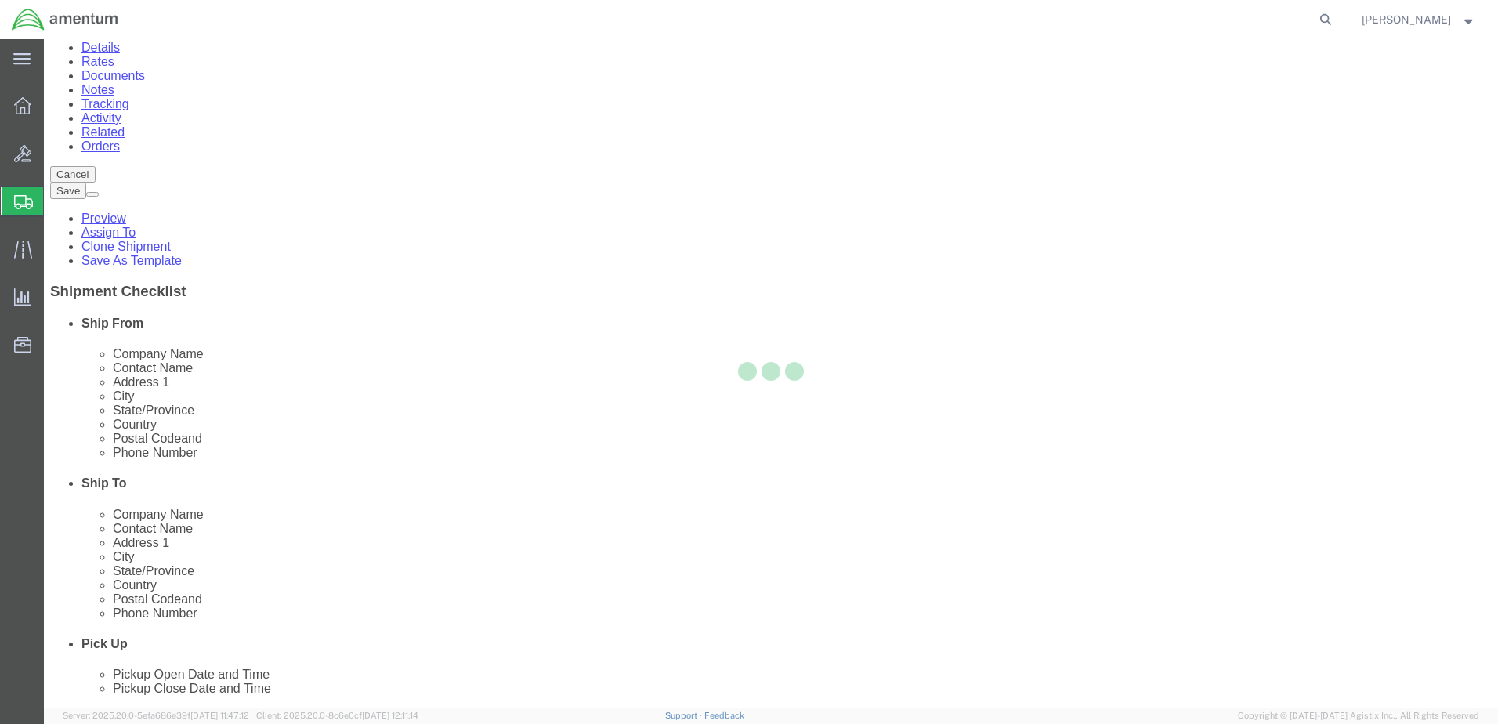
scroll to position [0, 0]
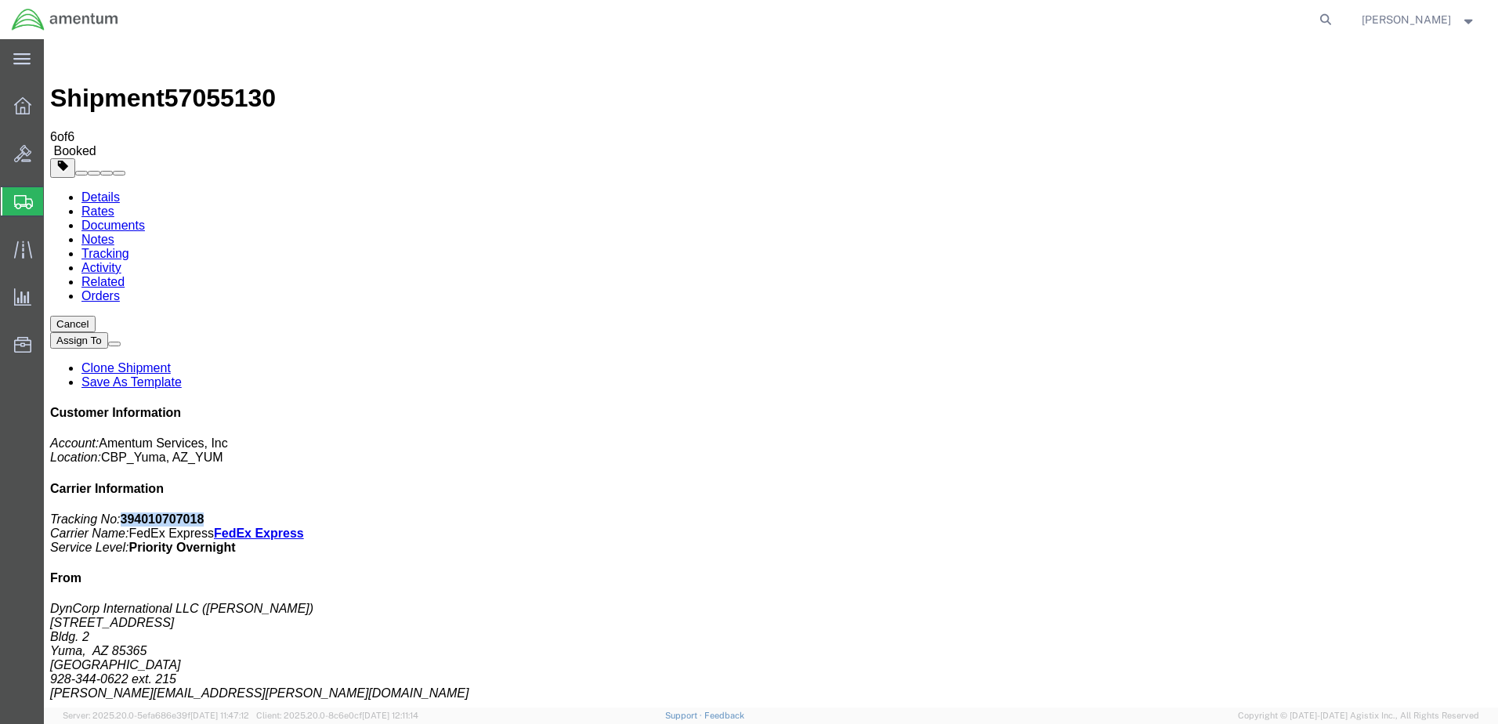
drag, startPoint x: 1278, startPoint y: 244, endPoint x: 1354, endPoint y: 240, distance: 76.1
click at [1354, 512] on p "Tracking No: 394010707018 Carrier Name: FedEx Express FedEx Express Service Lev…" at bounding box center [770, 533] width 1441 height 42
drag, startPoint x: 1354, startPoint y: 240, endPoint x: 1321, endPoint y: 242, distance: 33.8
copy b "394010707018"
drag, startPoint x: 652, startPoint y: 370, endPoint x: 1006, endPoint y: 468, distance: 367.3
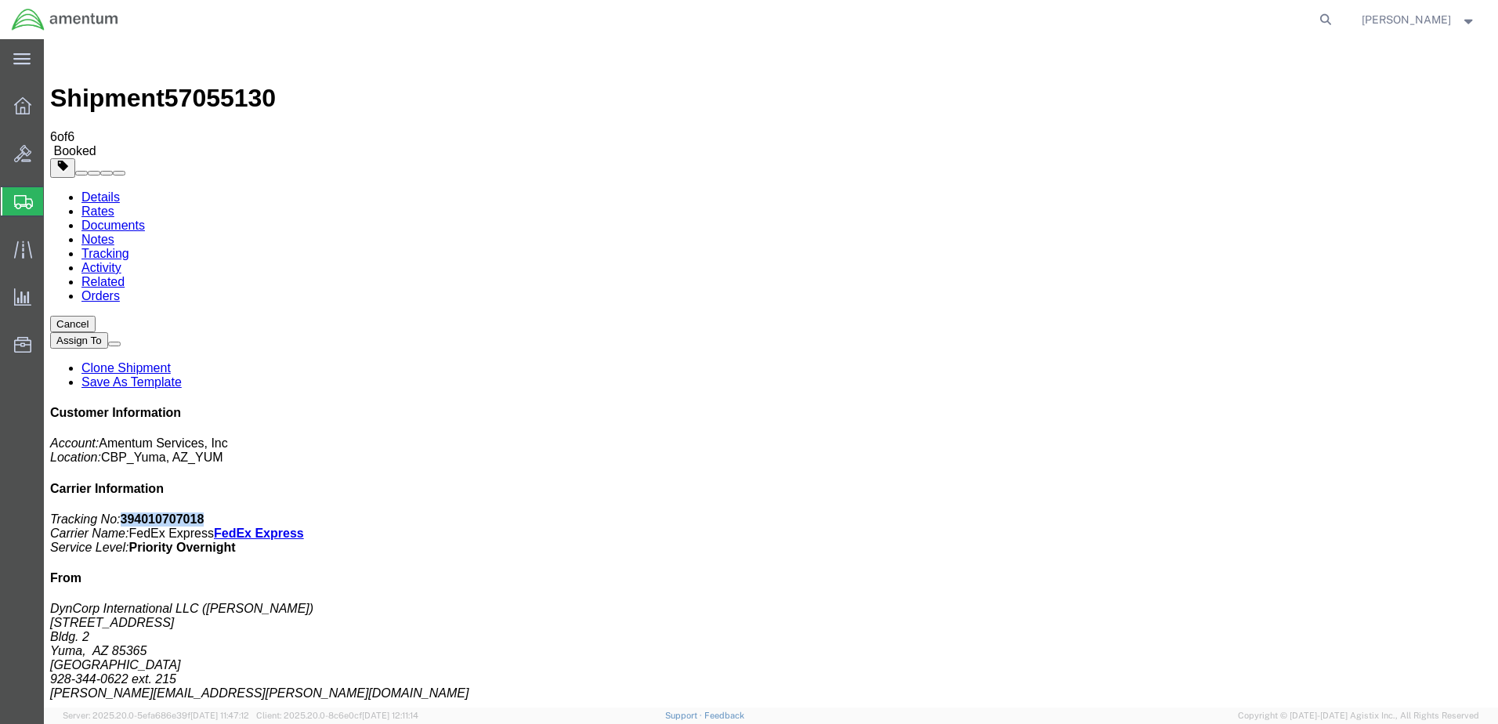
click at [145, 219] on link "Documents" at bounding box center [112, 225] width 63 height 13
click at [104, 190] on link "Details" at bounding box center [100, 196] width 38 height 13
click link "Schedule pickup request"
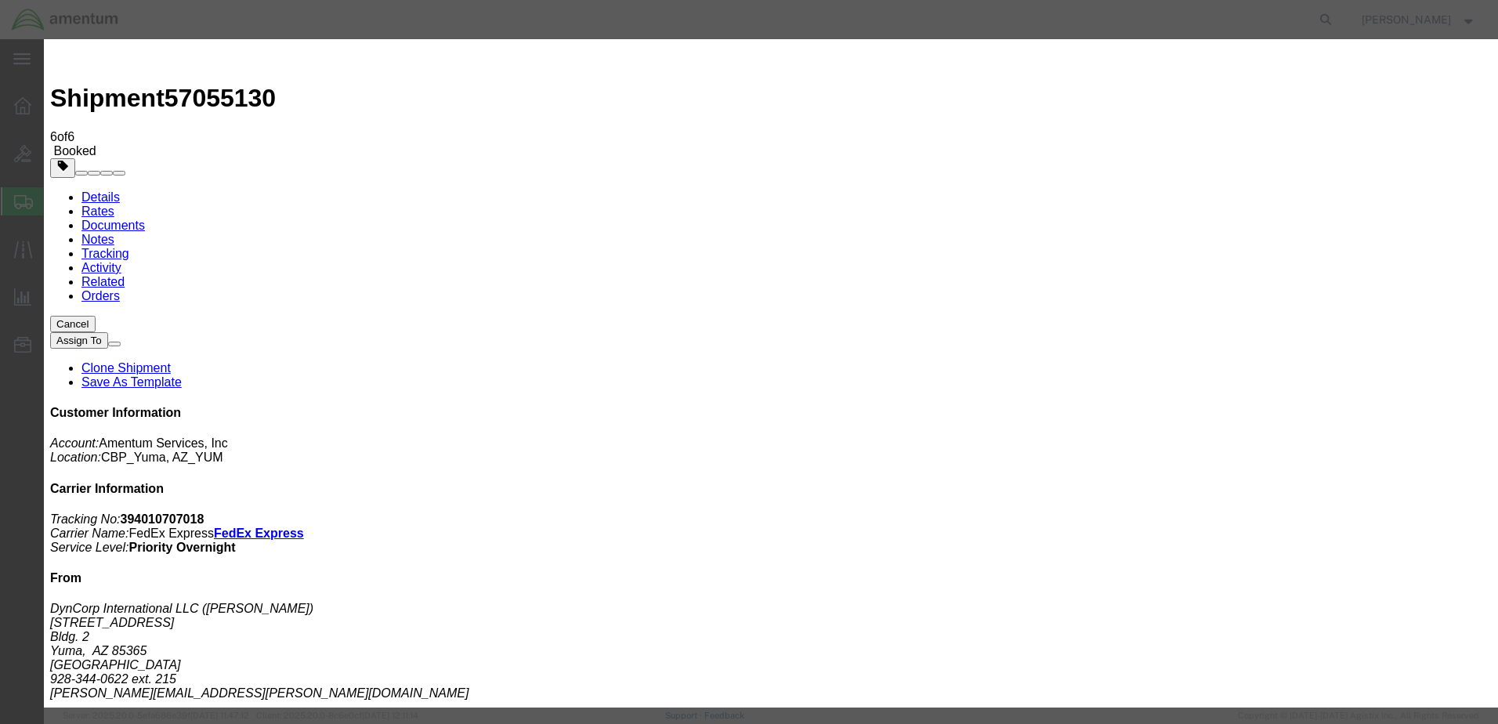
click button "Close"
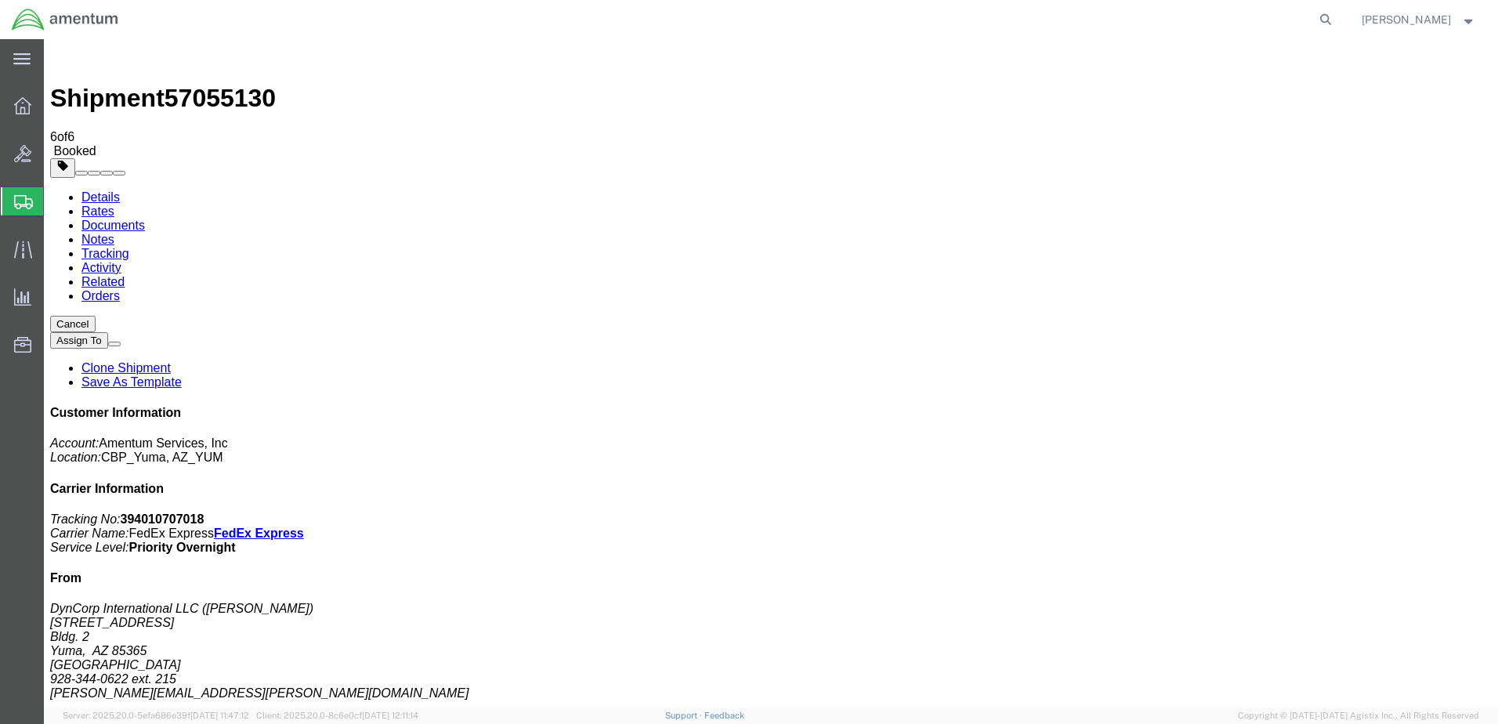
click span "button"
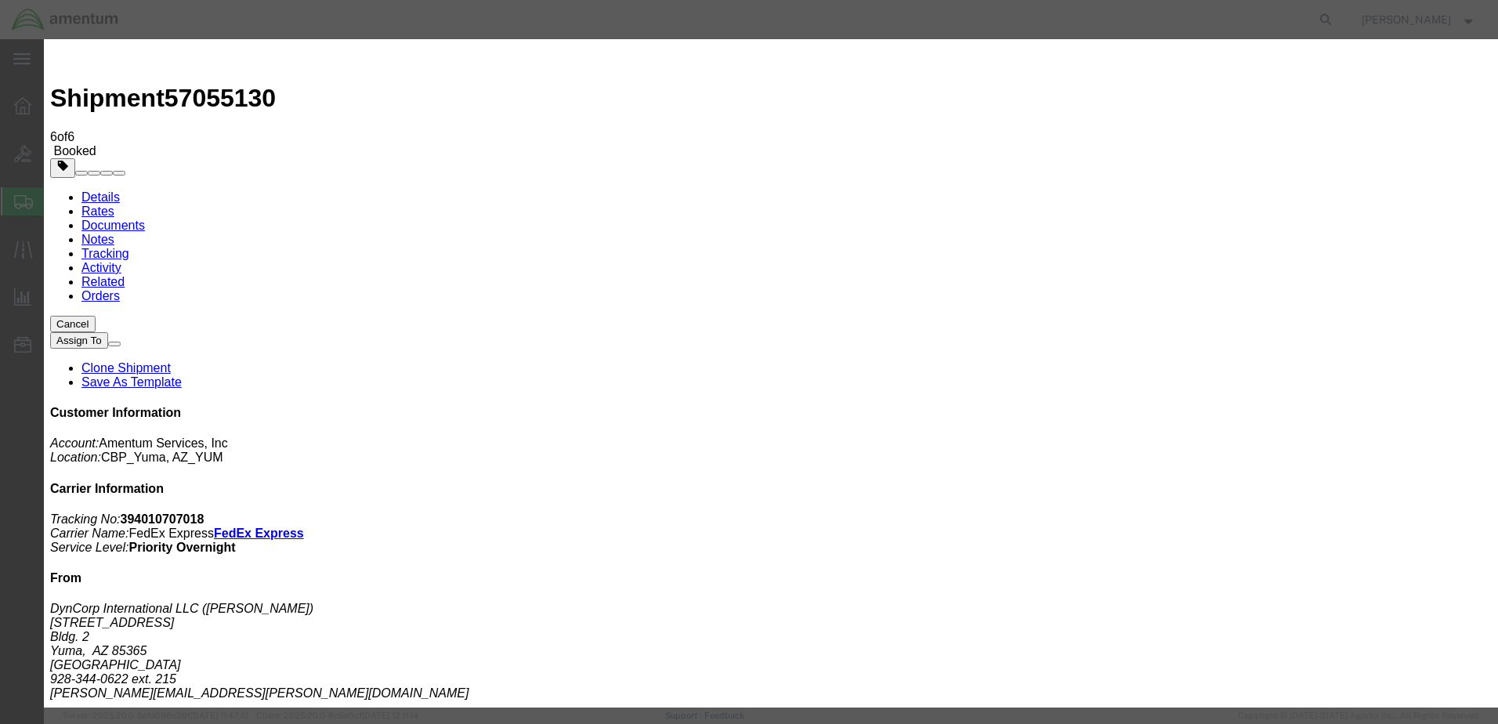
click div "Oct 07 2025 4:00 PM"
click input "4:00 PM"
type input "4:30 PM"
click button "Apply"
click button "Save"
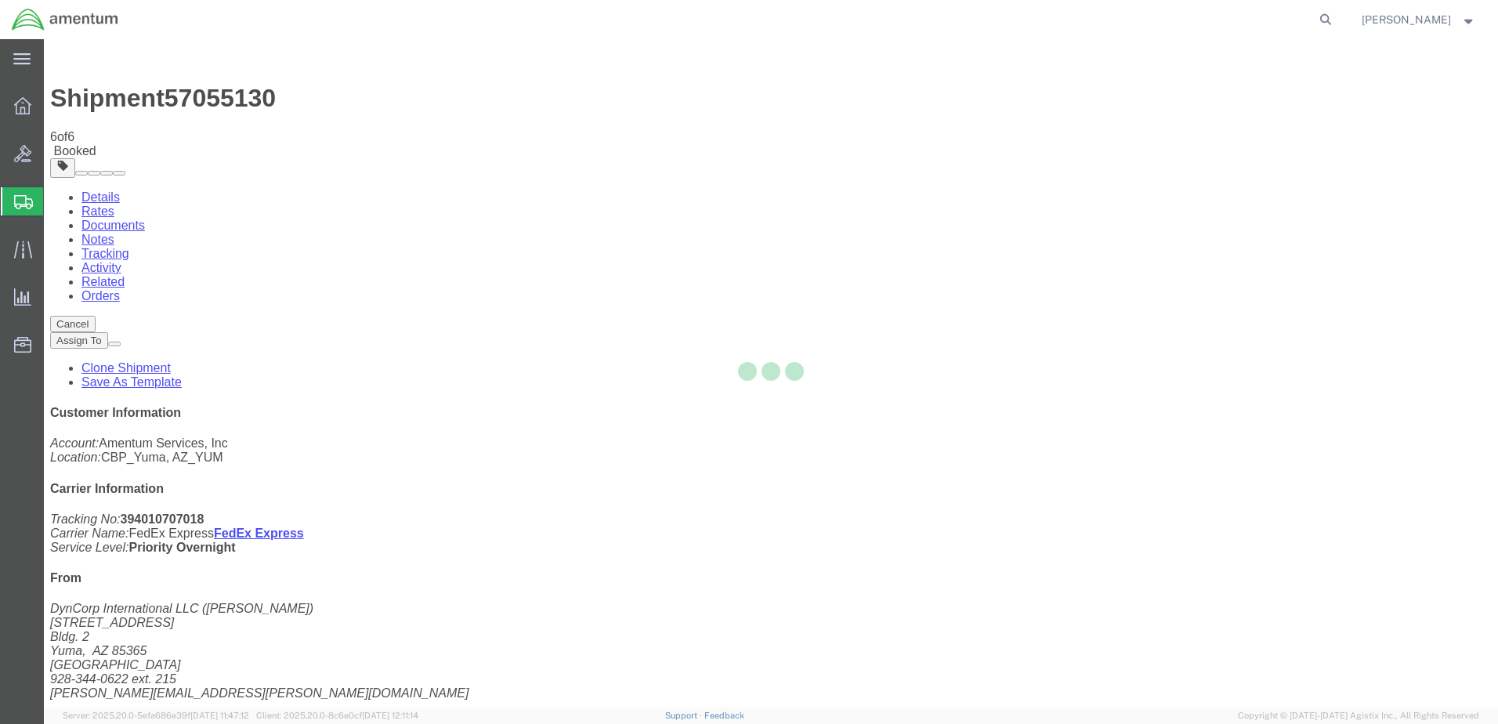
click at [995, 184] on div at bounding box center [771, 373] width 1454 height 668
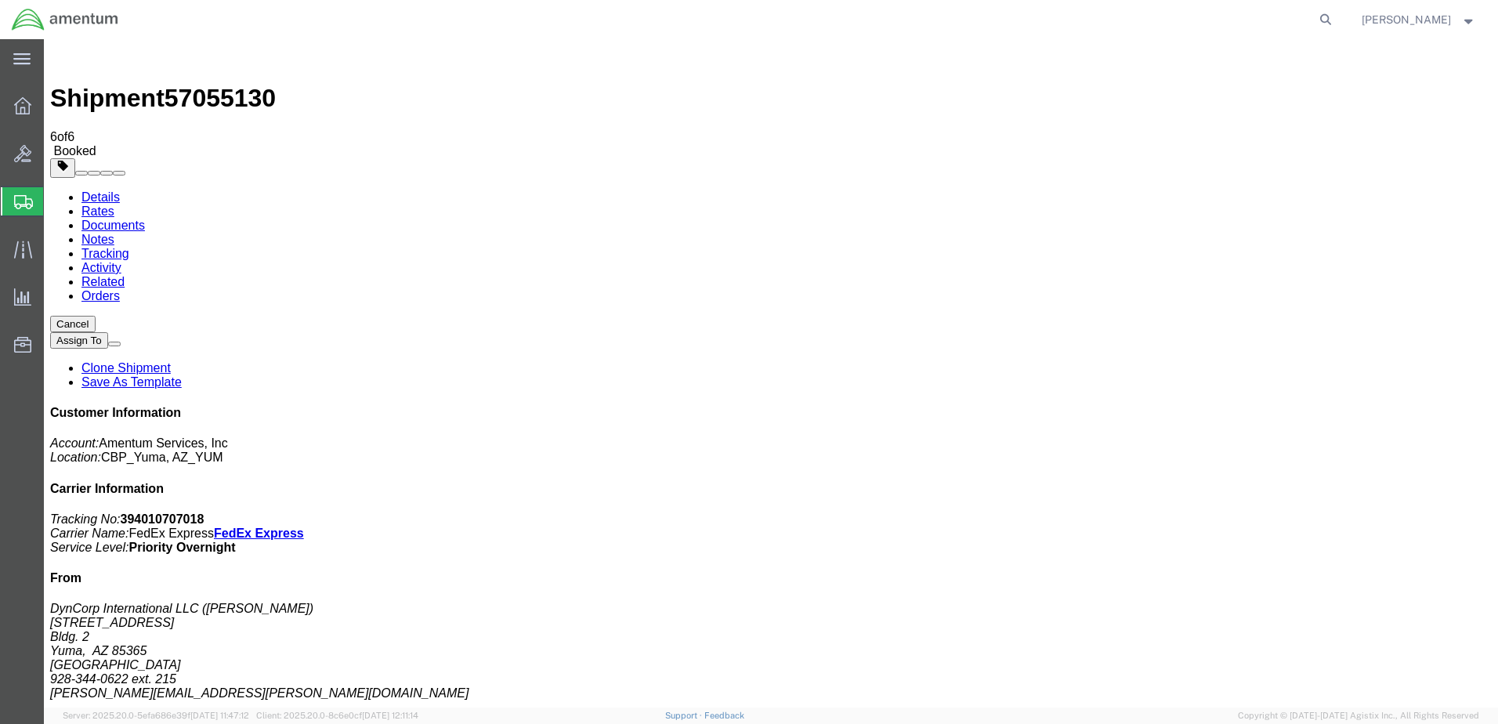
click button "Close"
click link "Schedule pickup request"
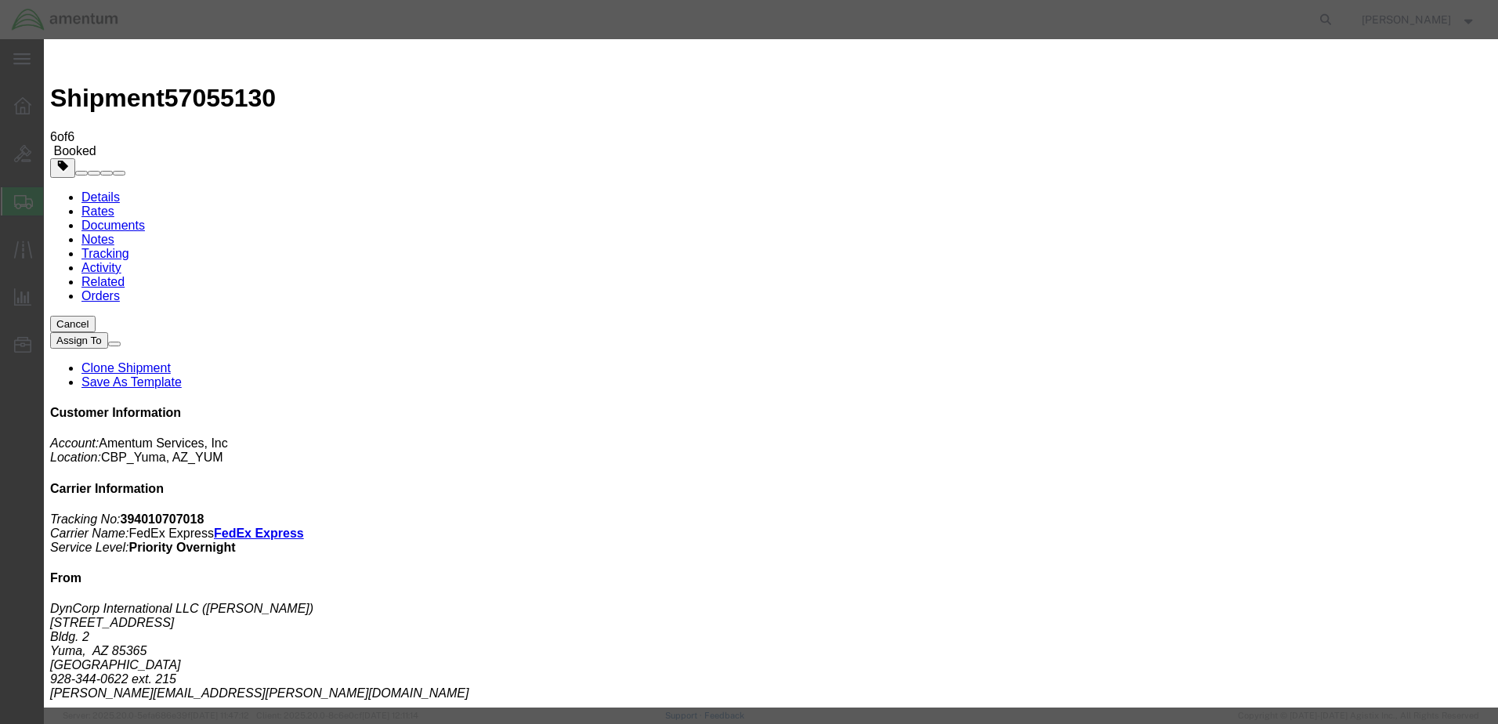
click button "Close"
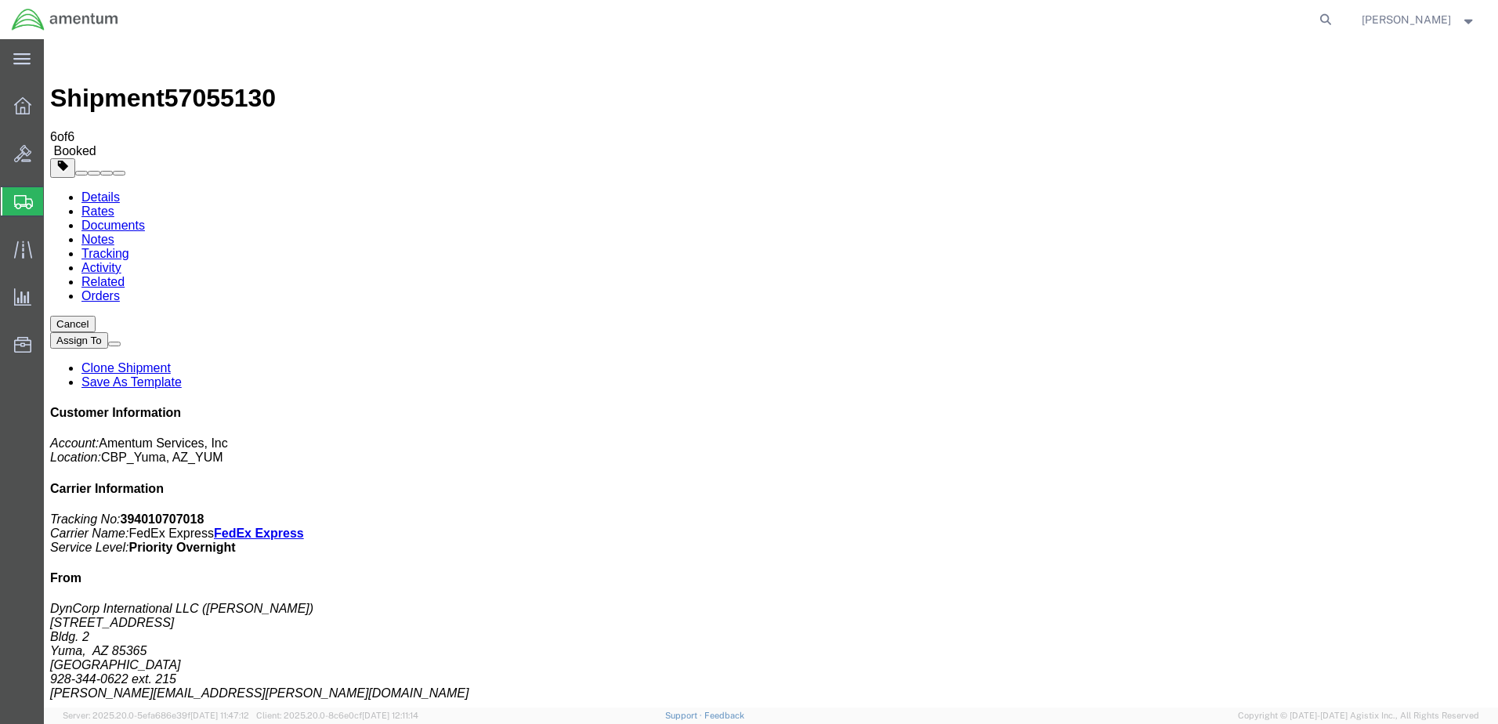
click button "button"
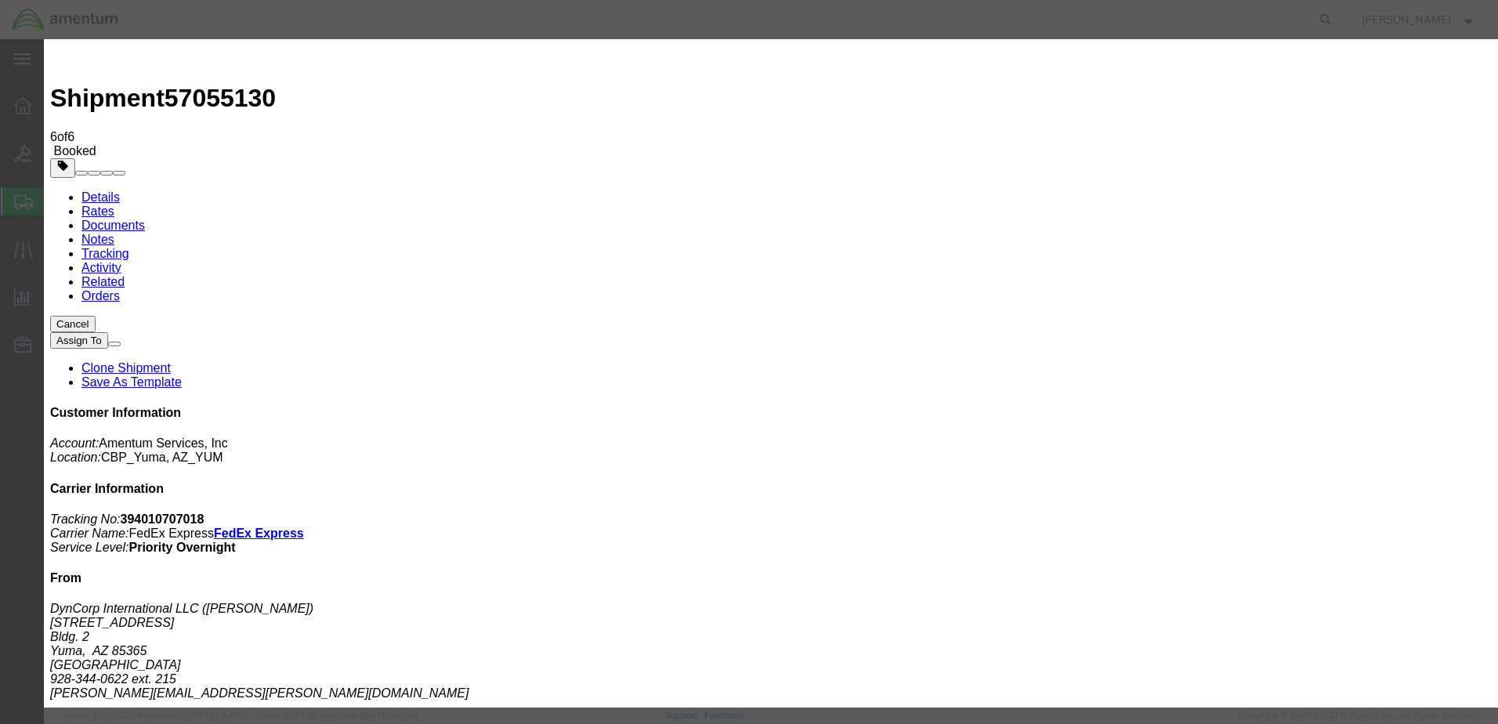
click div "[DATE] 2:00 PM"
click input "2:00 PM"
type input "2:30 PM"
click button "Apply"
click button "Save"
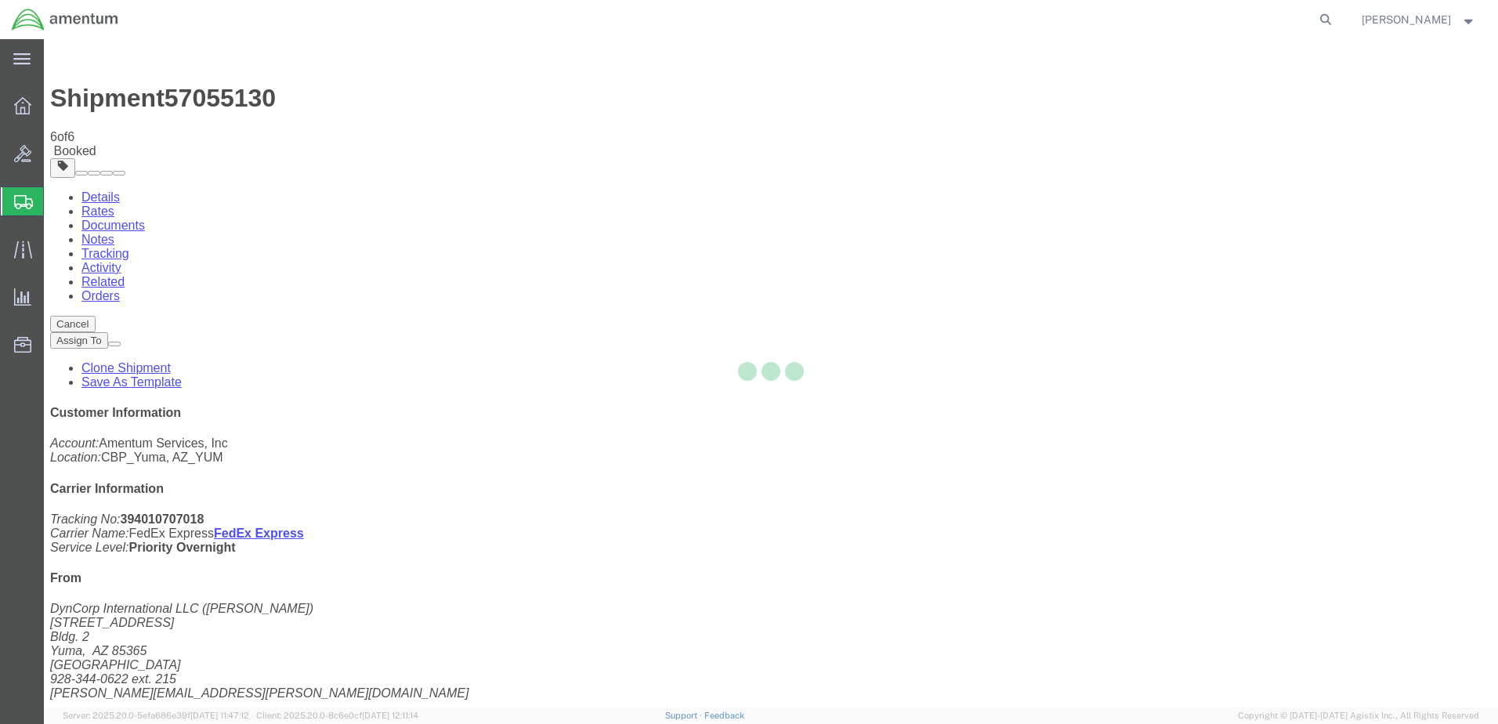
click at [981, 179] on div at bounding box center [771, 373] width 1454 height 668
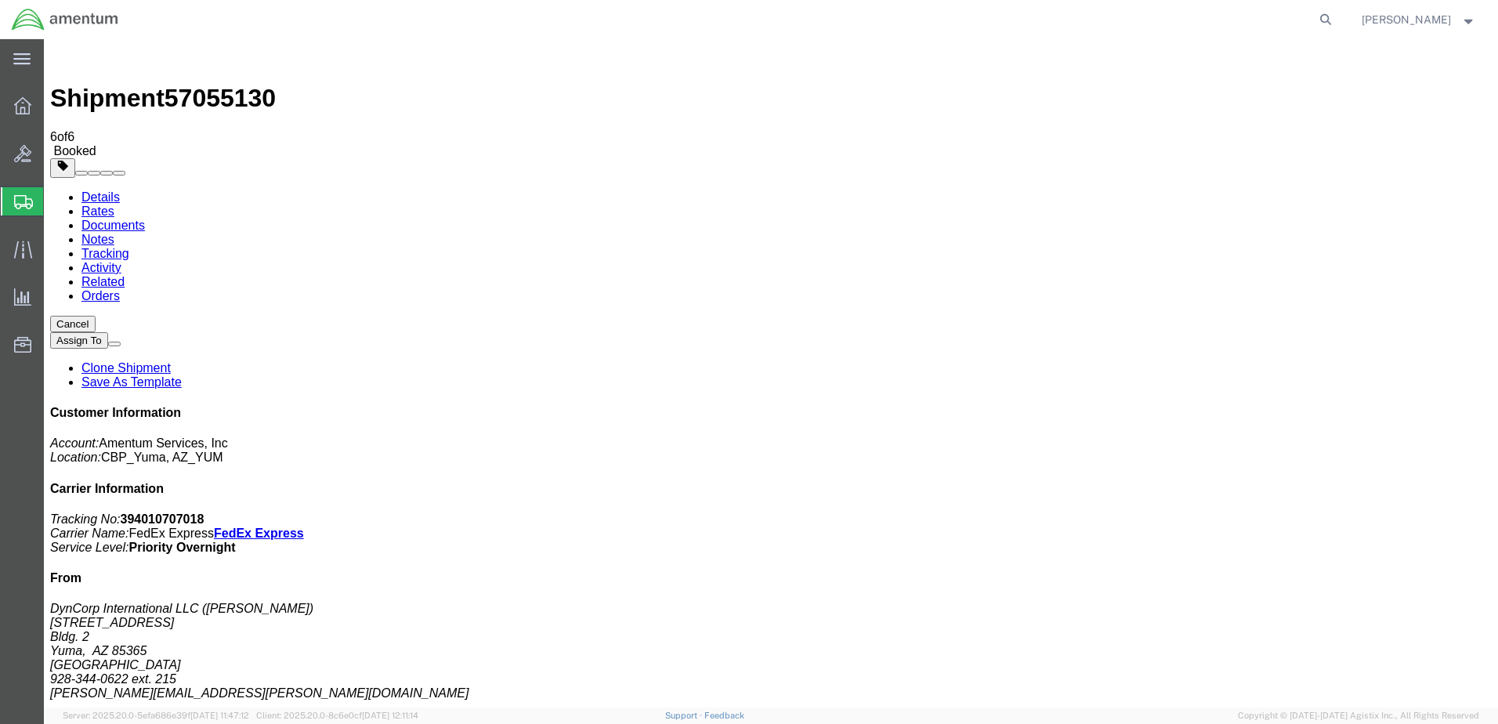
click button "Close"
click span "button"
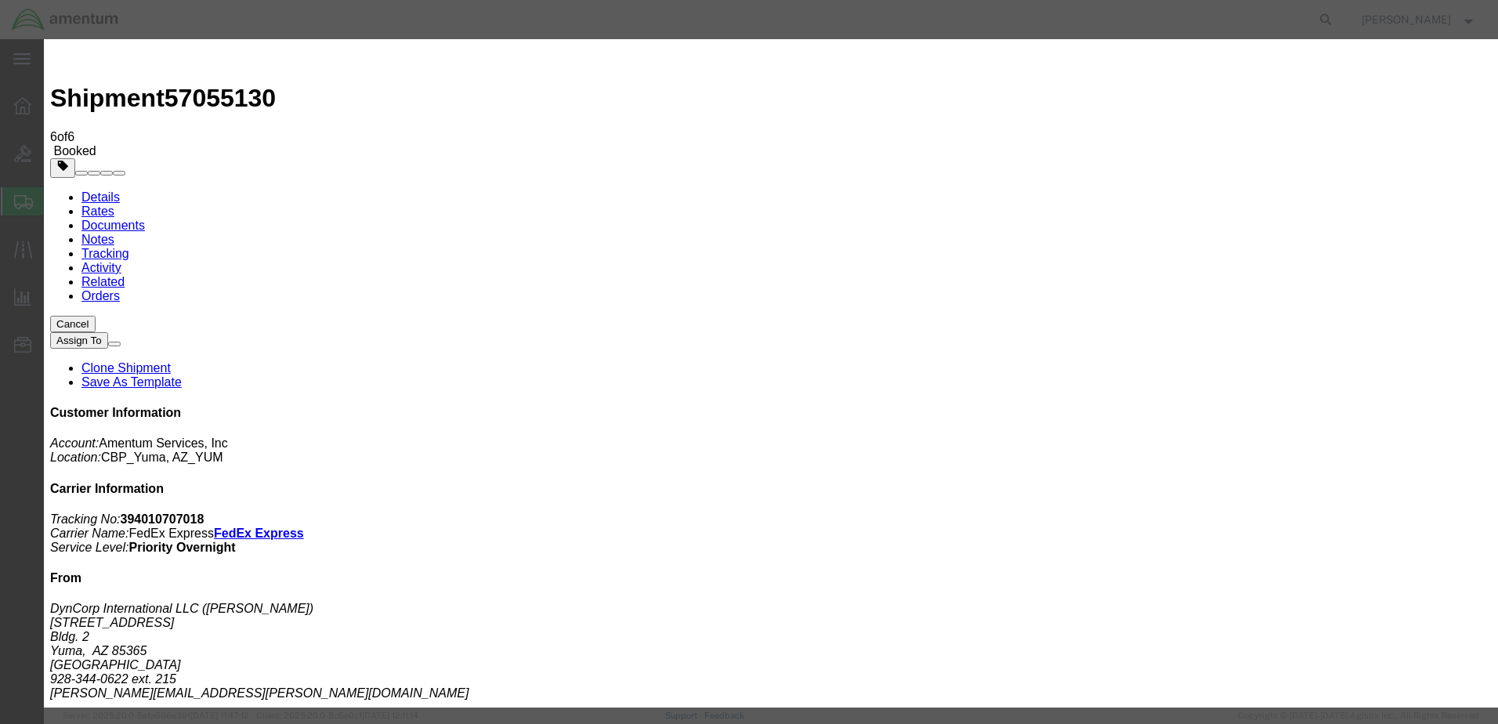
click div "[DATE] 2:00 PM"
type input "1:30 PM"
click button "Apply"
click button "Save"
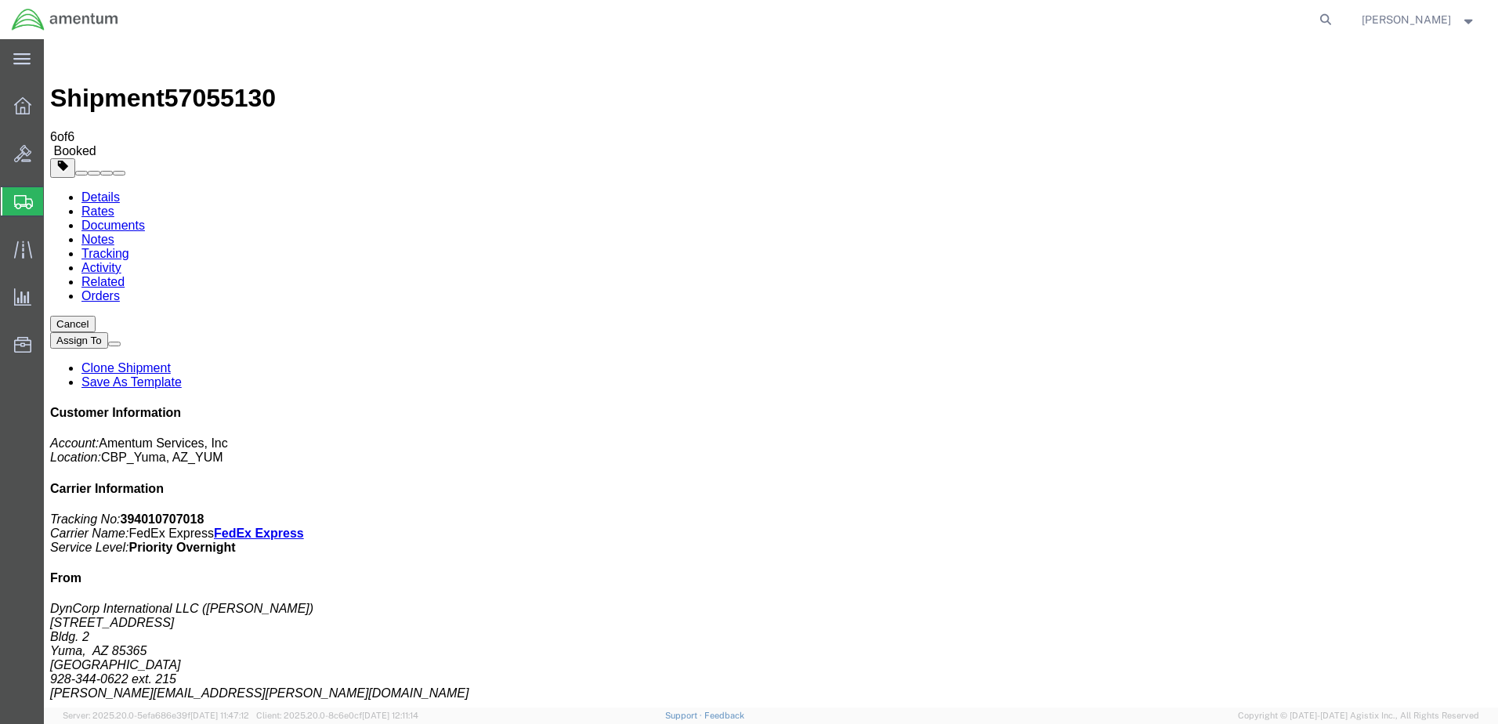
click button "Close"
click span "button"
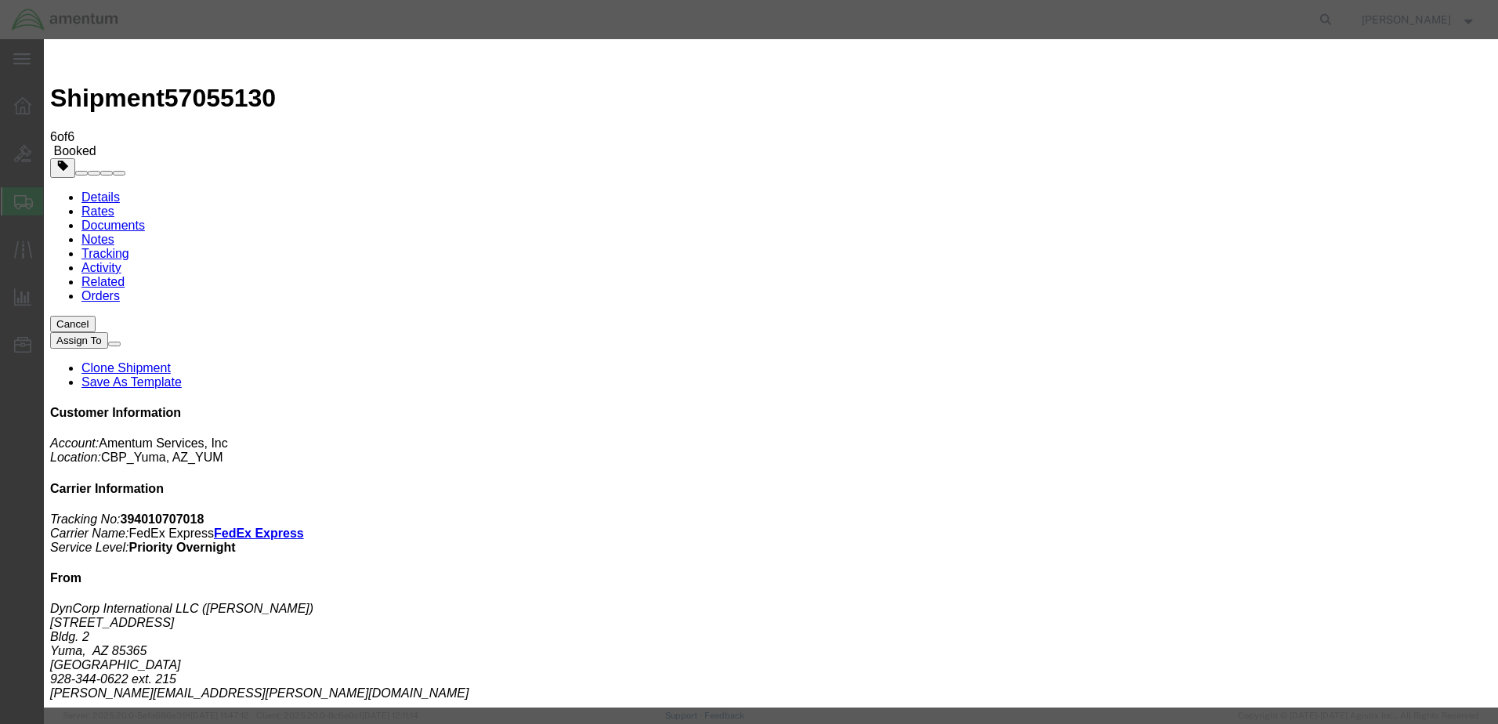
click div "[DATE] 2:00 PM"
type input "2:30 PM"
click button "Apply"
click button "Save"
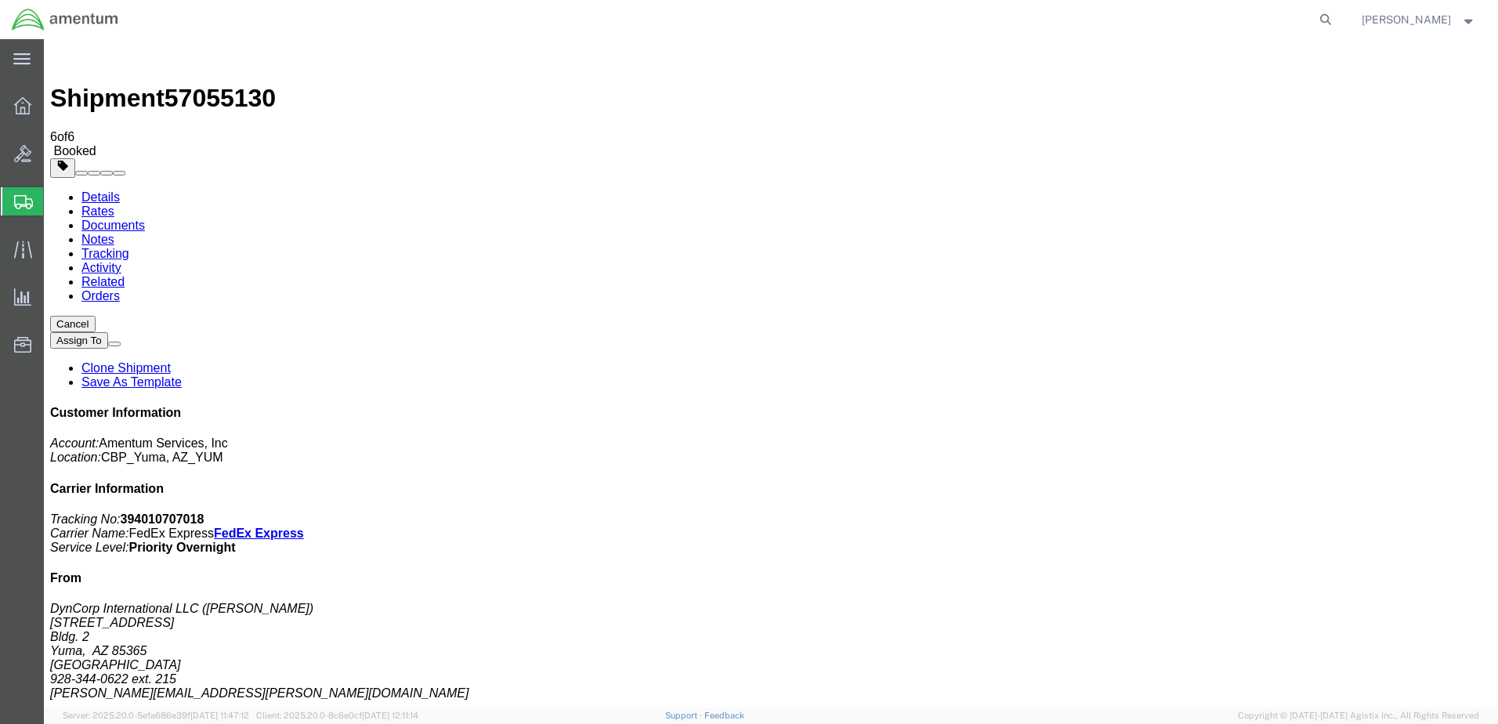
click button "Close"
click span "button"
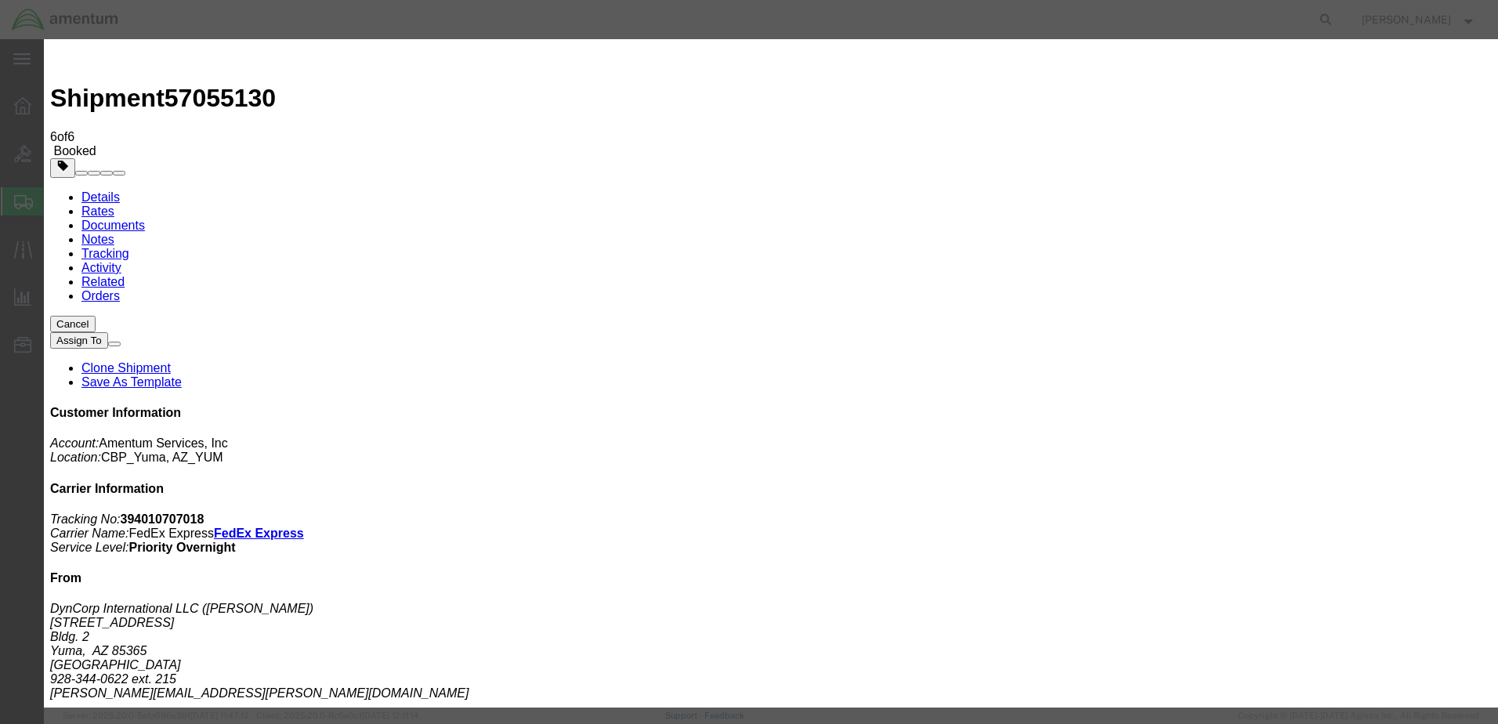
click div "Oct 07 2025 4:30 PM"
type input "5:00 PM"
click button "Apply"
click button "Save"
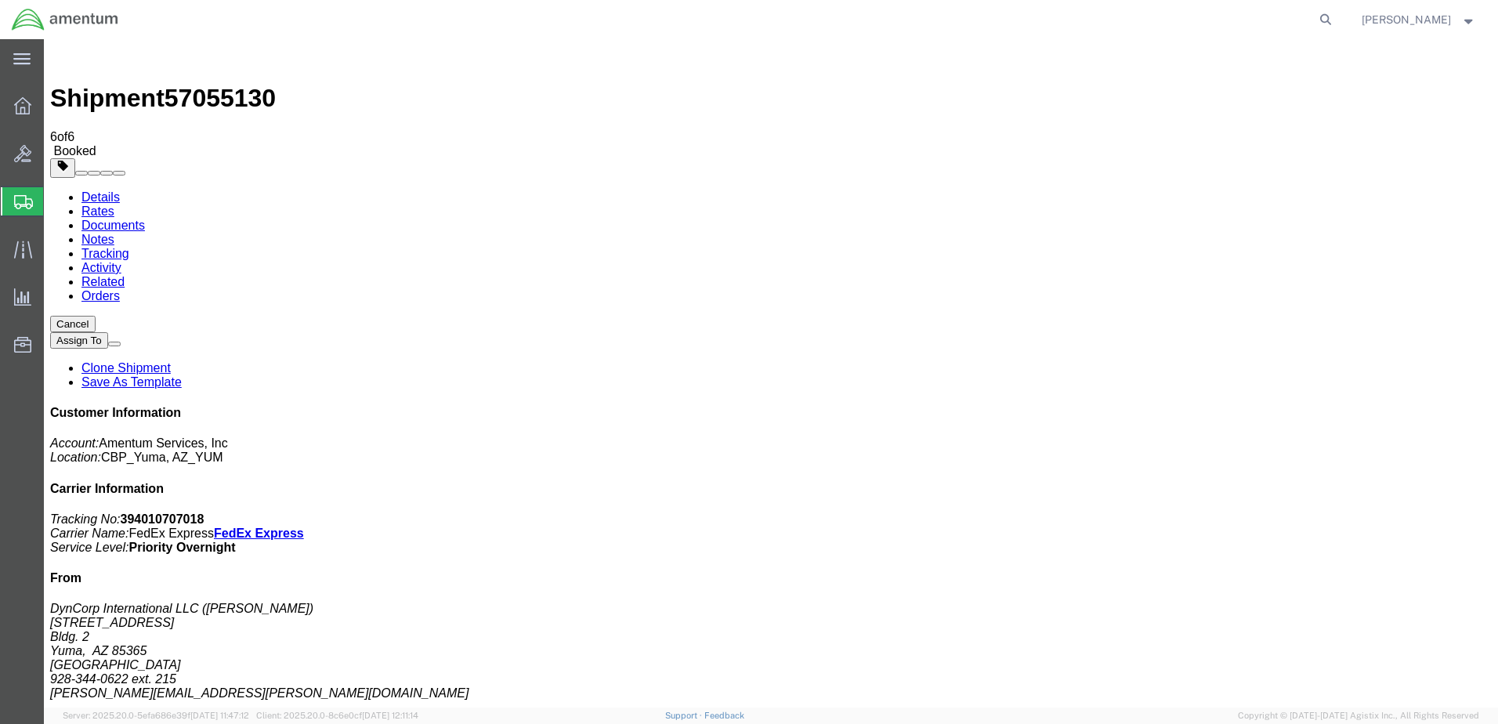
click button "Close"
click link "Schedule pickup request"
click link "Documents"
drag, startPoint x: 653, startPoint y: 249, endPoint x: 819, endPoint y: 334, distance: 186.4
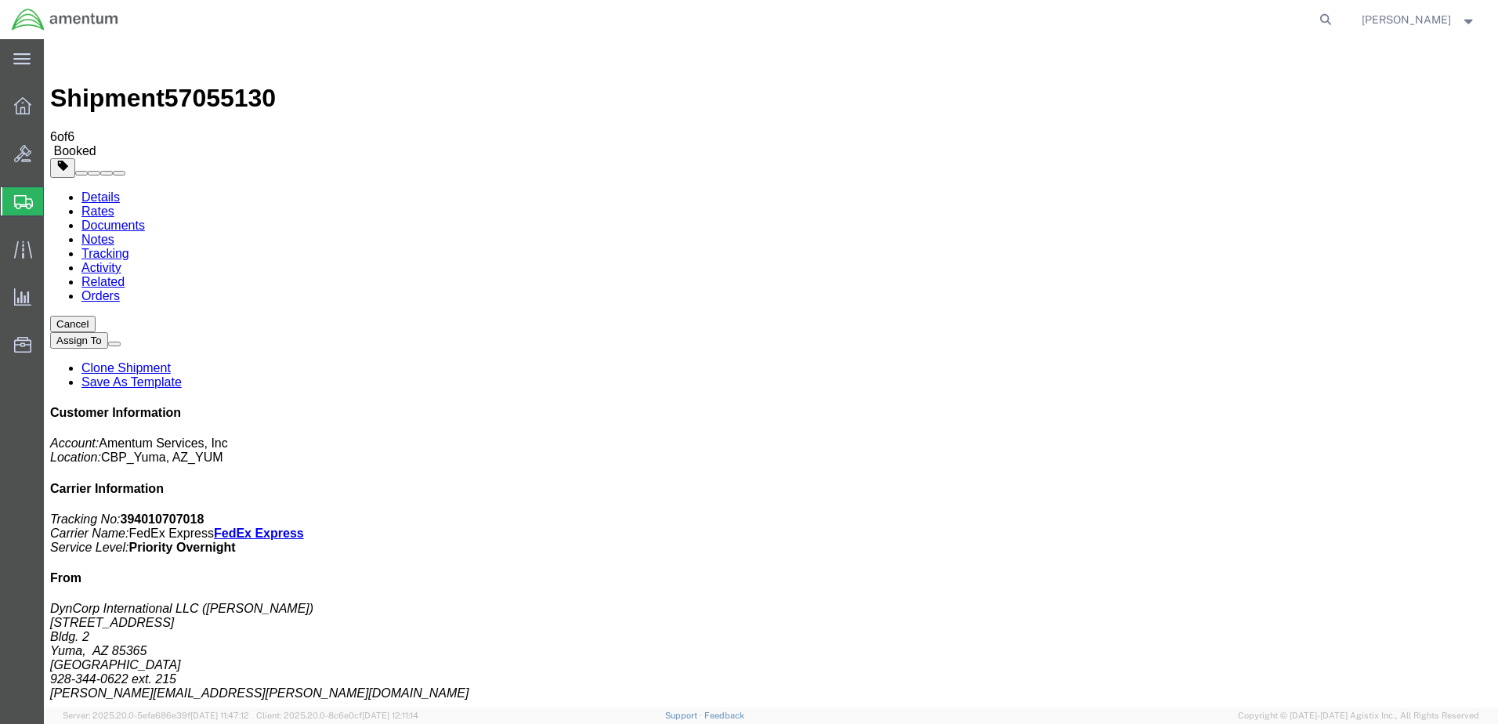
click at [1422, 512] on p "Tracking No: 394010707018 Carrier Name: FedEx Express FedEx Express Service Lev…" at bounding box center [770, 533] width 1441 height 42
drag, startPoint x: 1213, startPoint y: 239, endPoint x: 1392, endPoint y: 268, distance: 180.9
click at [1392, 512] on p "Tracking No: 394010707018 Carrier Name: FedEx Express FedEx Express Service Lev…" at bounding box center [770, 533] width 1441 height 42
drag, startPoint x: 1392, startPoint y: 268, endPoint x: 1332, endPoint y: 261, distance: 60.7
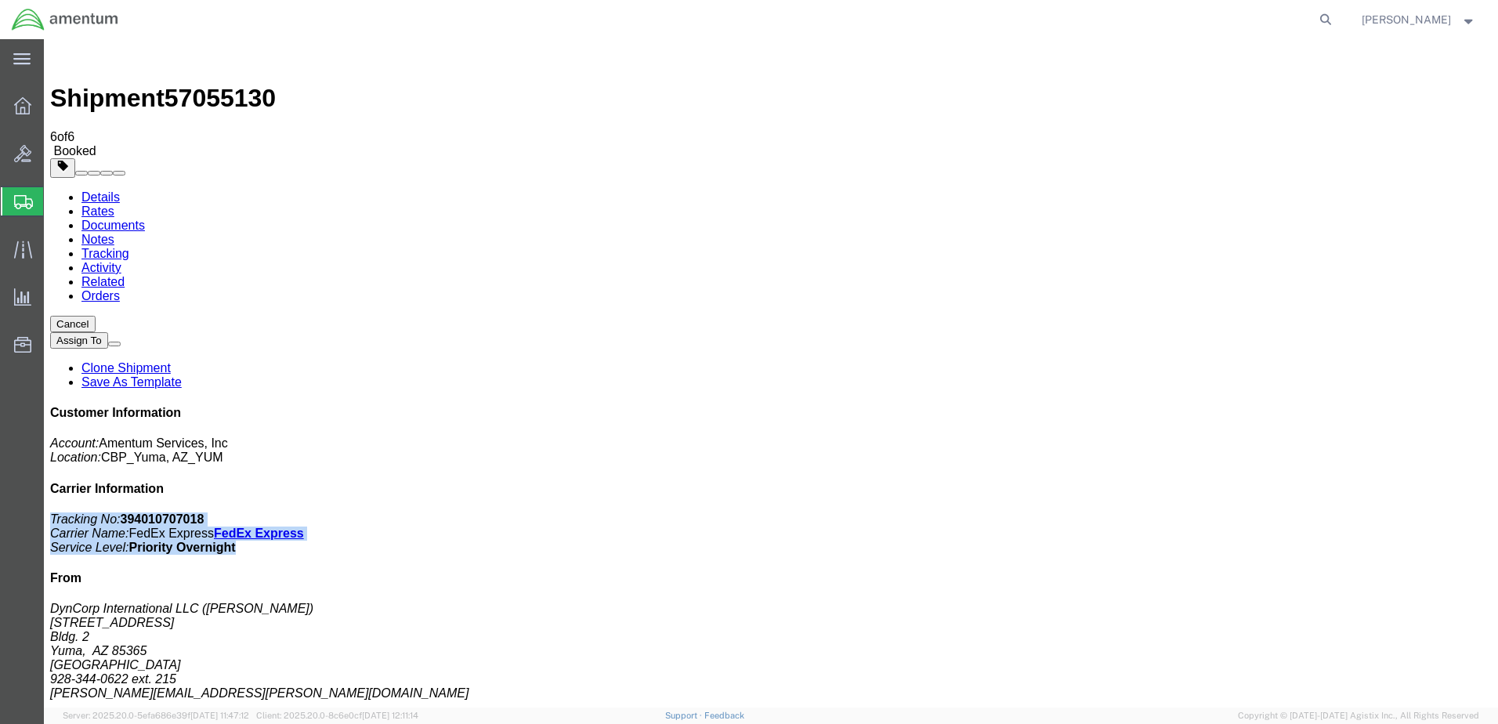
copy p "Tracking No: 394010707018 Carrier Name: FedEx Express FedEx Express Service Lev…"
click at [1451, 482] on h4 "Carrier Information" at bounding box center [770, 489] width 1441 height 14
drag, startPoint x: 638, startPoint y: 492, endPoint x: 627, endPoint y: 491, distance: 10.2
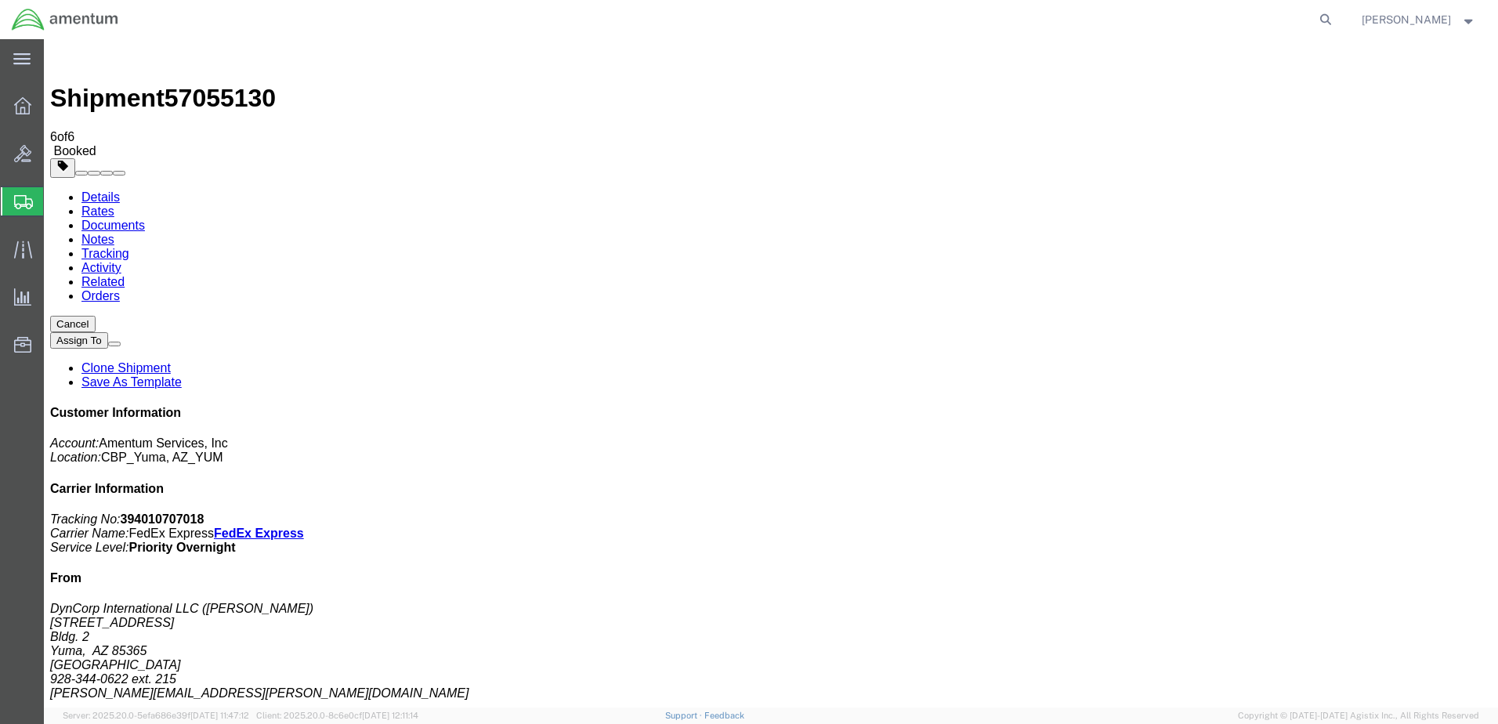
drag, startPoint x: 756, startPoint y: 559, endPoint x: 527, endPoint y: 457, distance: 250.7
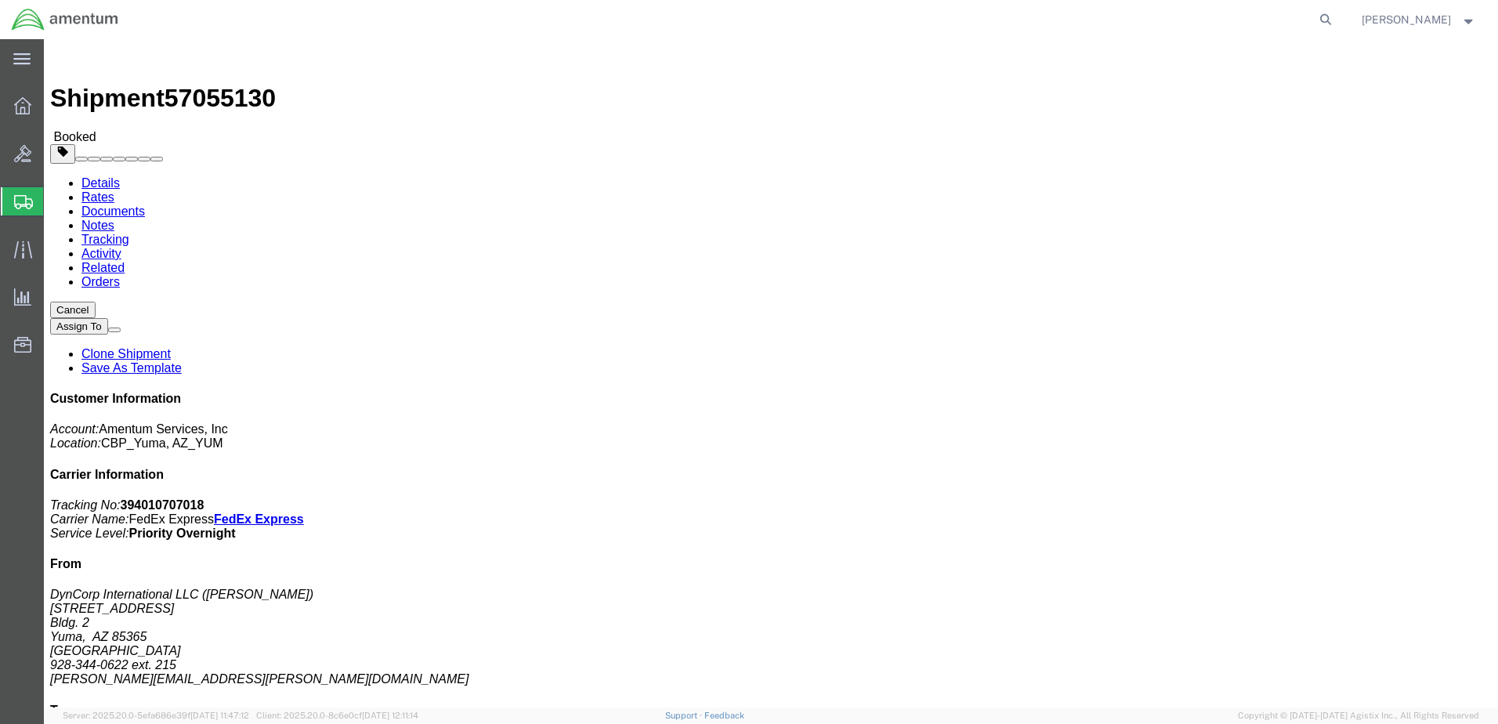
click link "Documents"
